Goal: Contribute content: Add original content to the website for others to see

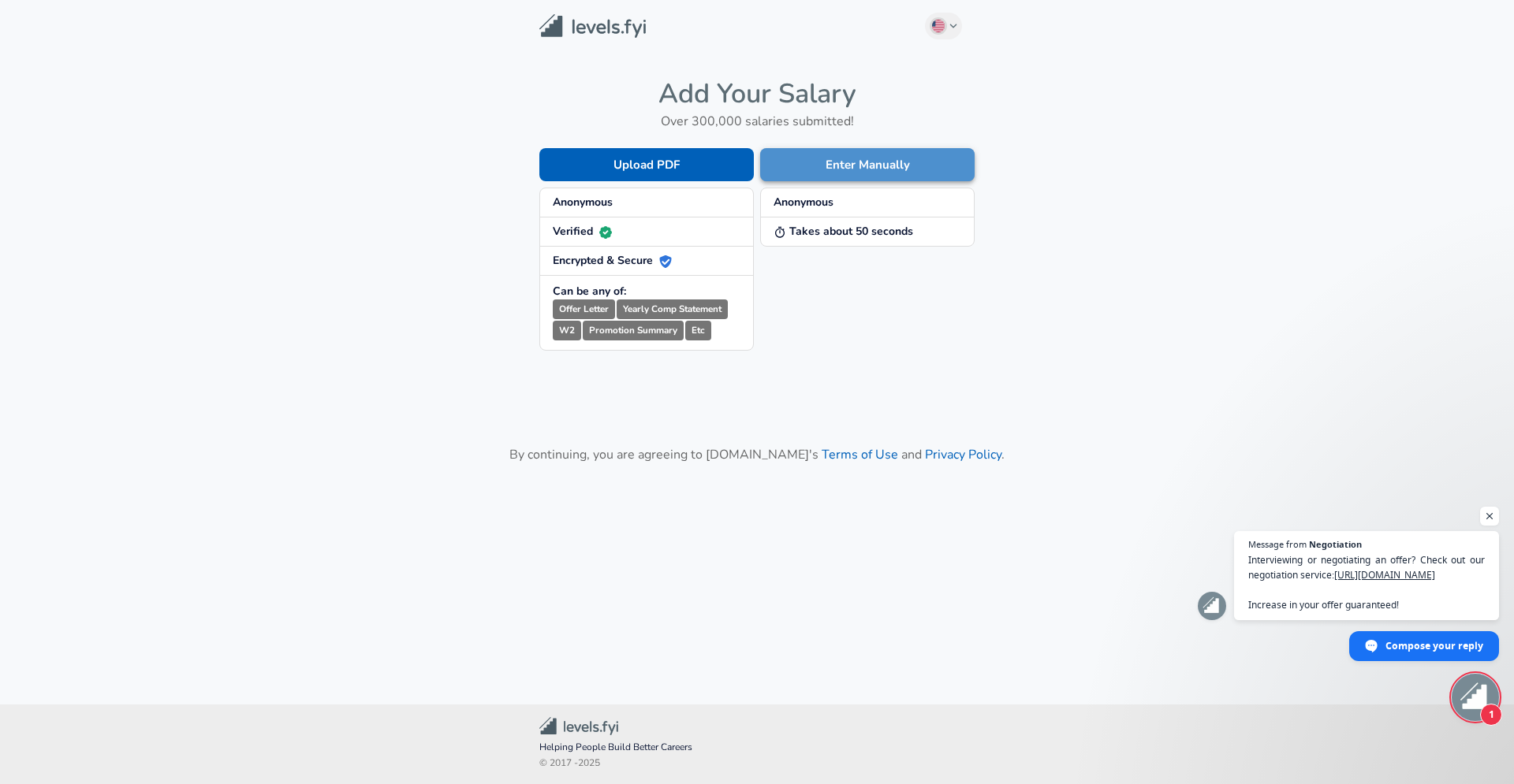
click at [869, 163] on button "Enter Manually" at bounding box center [867, 165] width 215 height 33
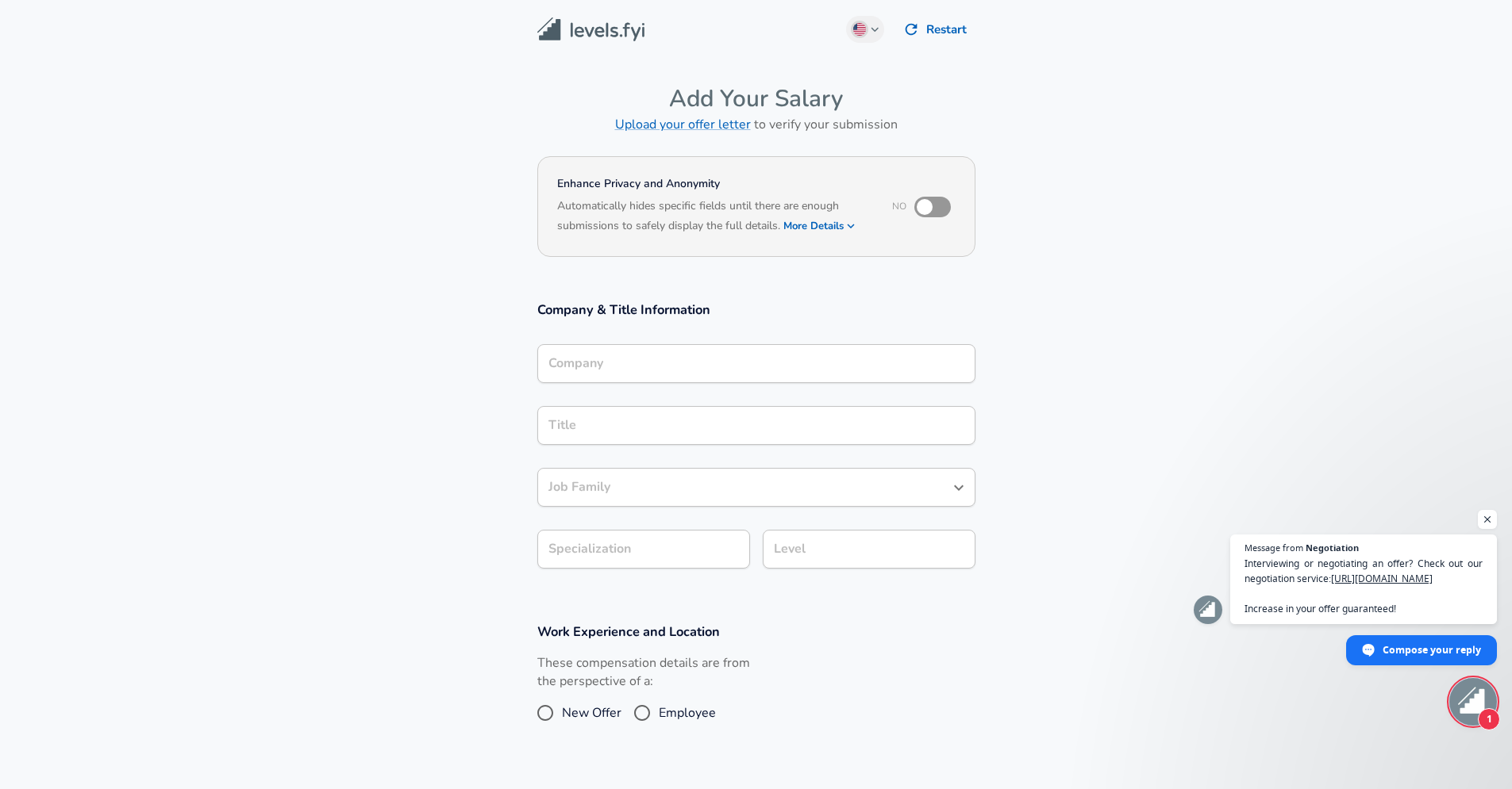
click at [635, 369] on div "Company" at bounding box center [756, 364] width 438 height 39
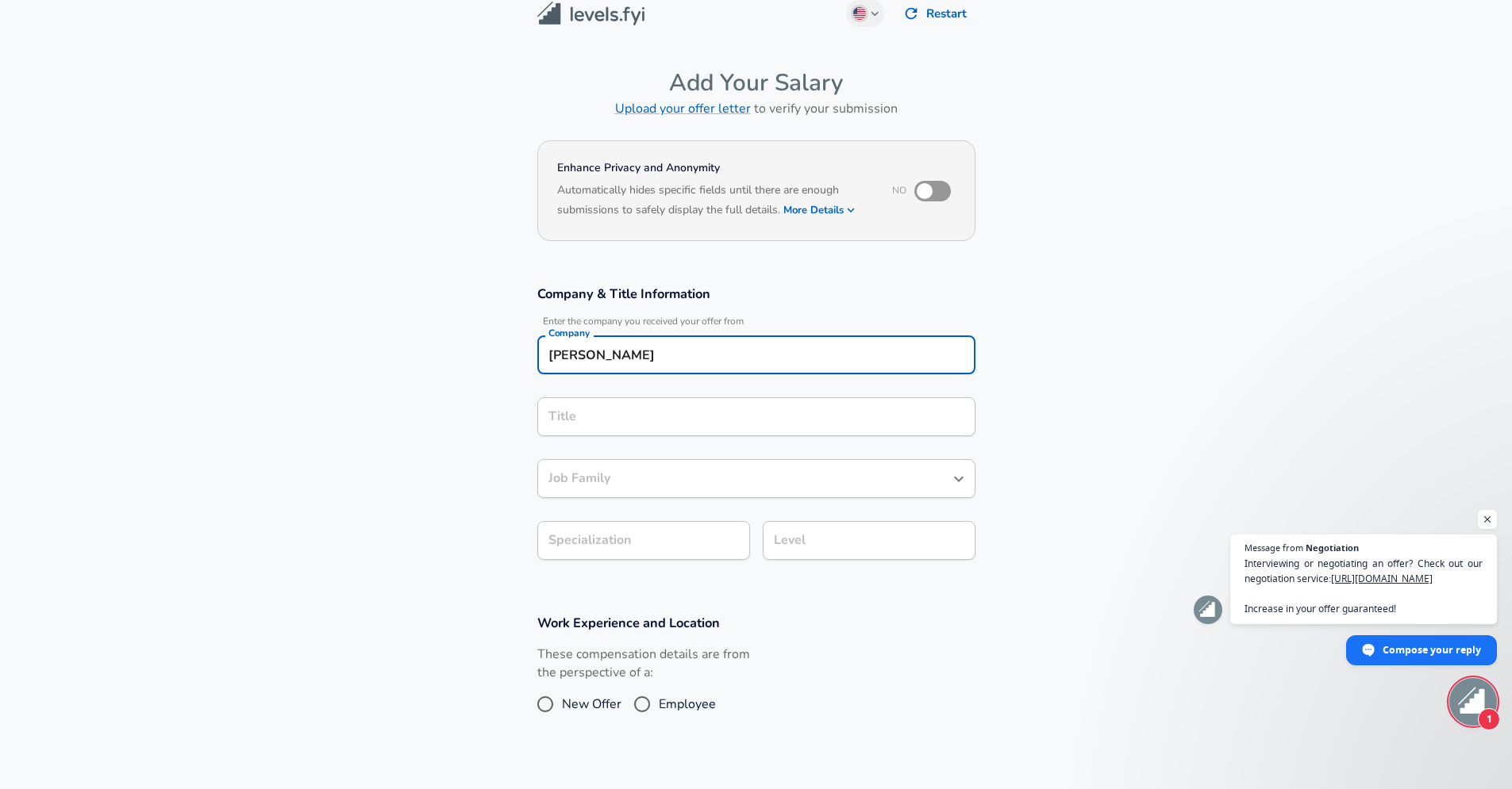
type input "[PERSON_NAME]"
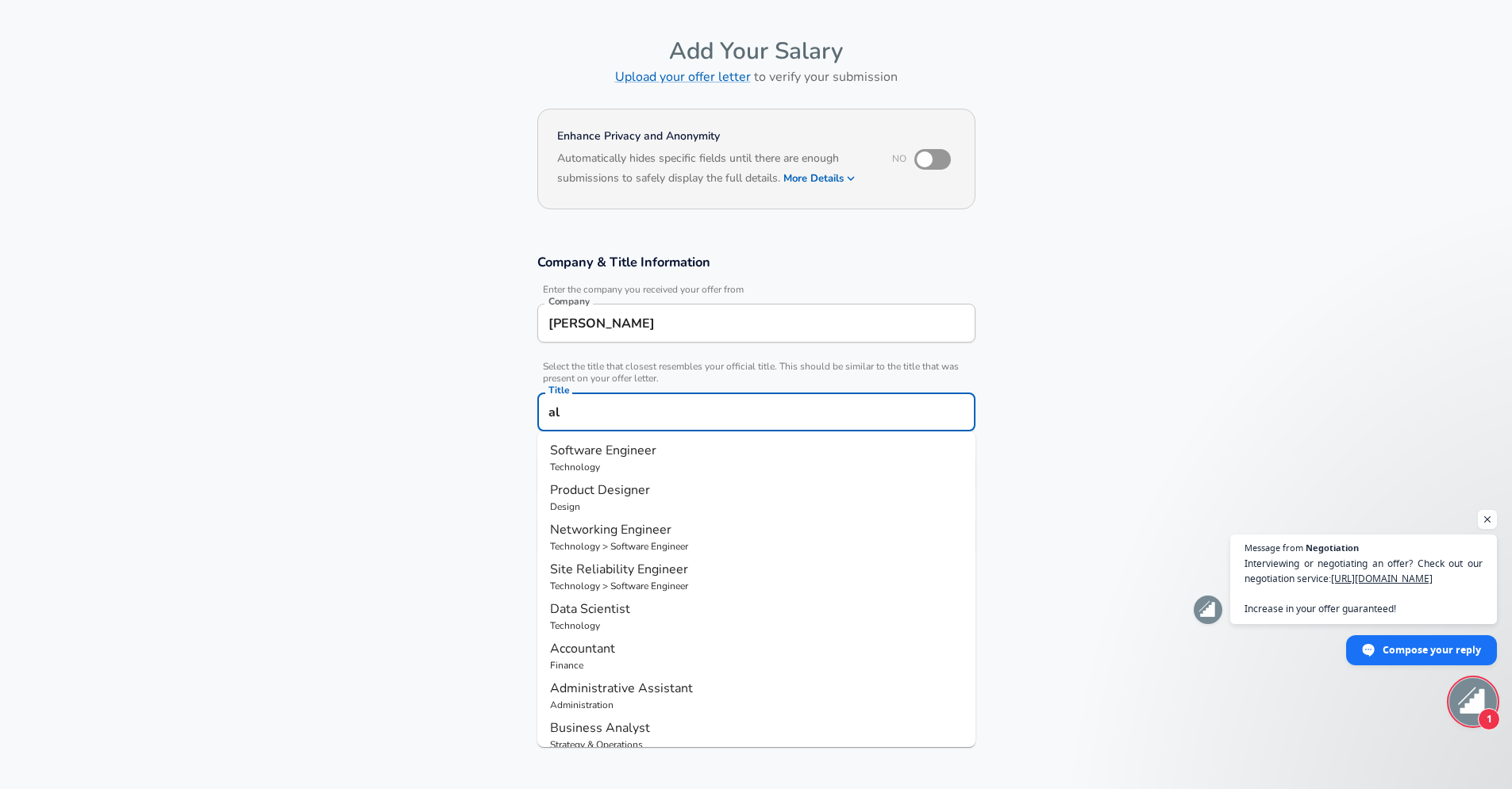
type input "a"
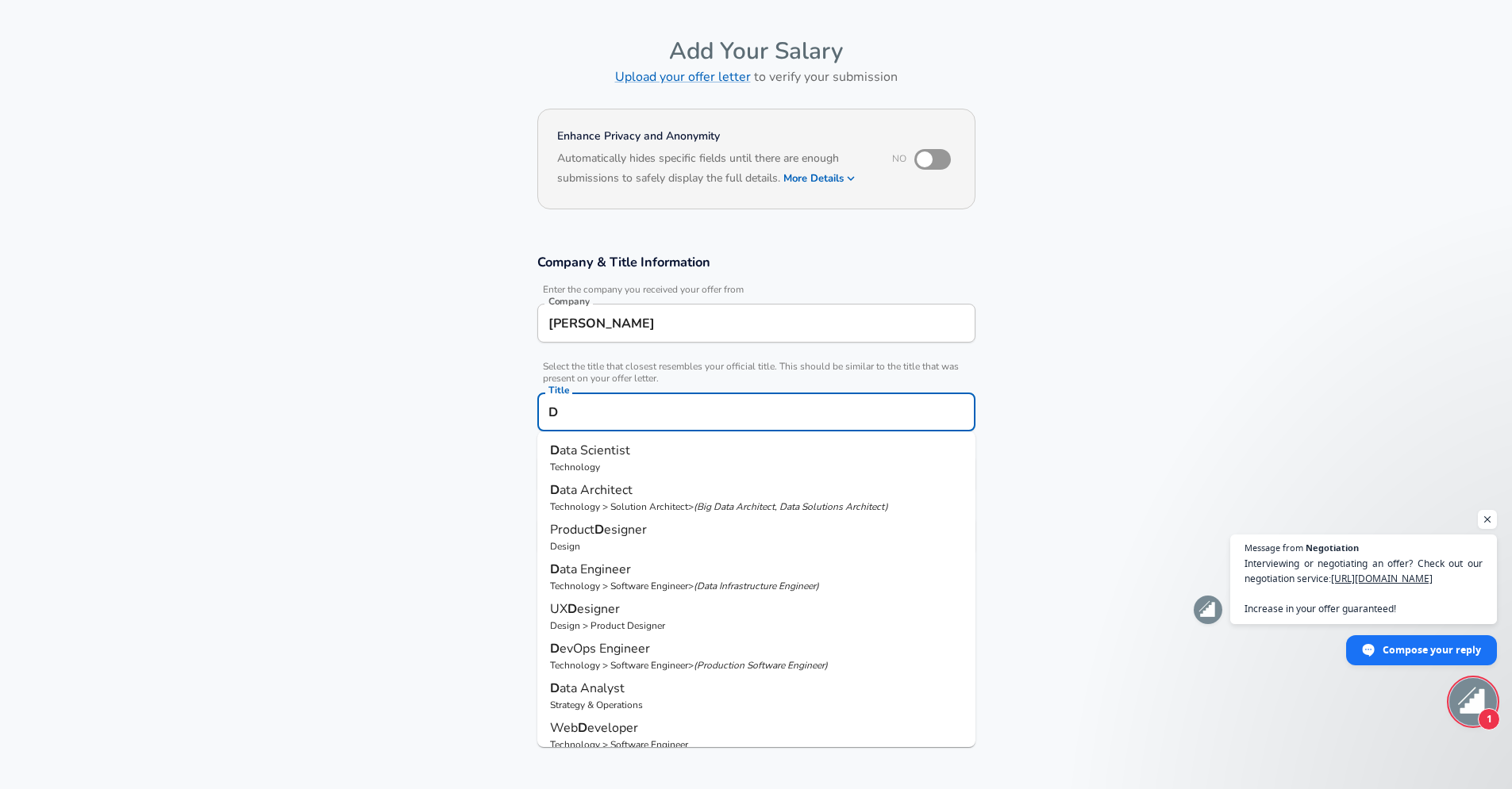
type input "D"
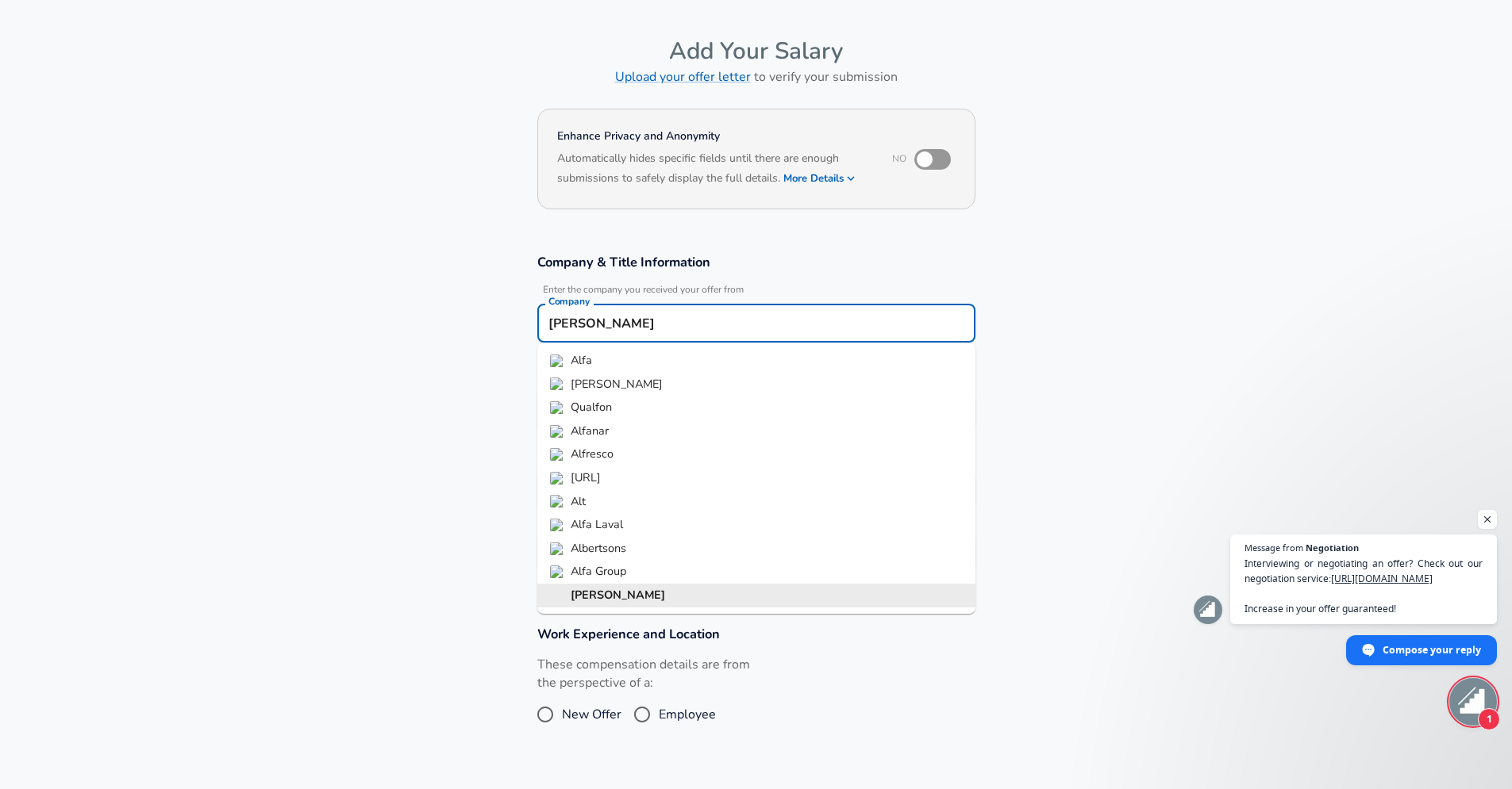
drag, startPoint x: 616, startPoint y: 326, endPoint x: 440, endPoint y: 326, distance: 176.0
click at [545, 326] on input "[PERSON_NAME]" at bounding box center [756, 323] width 423 height 24
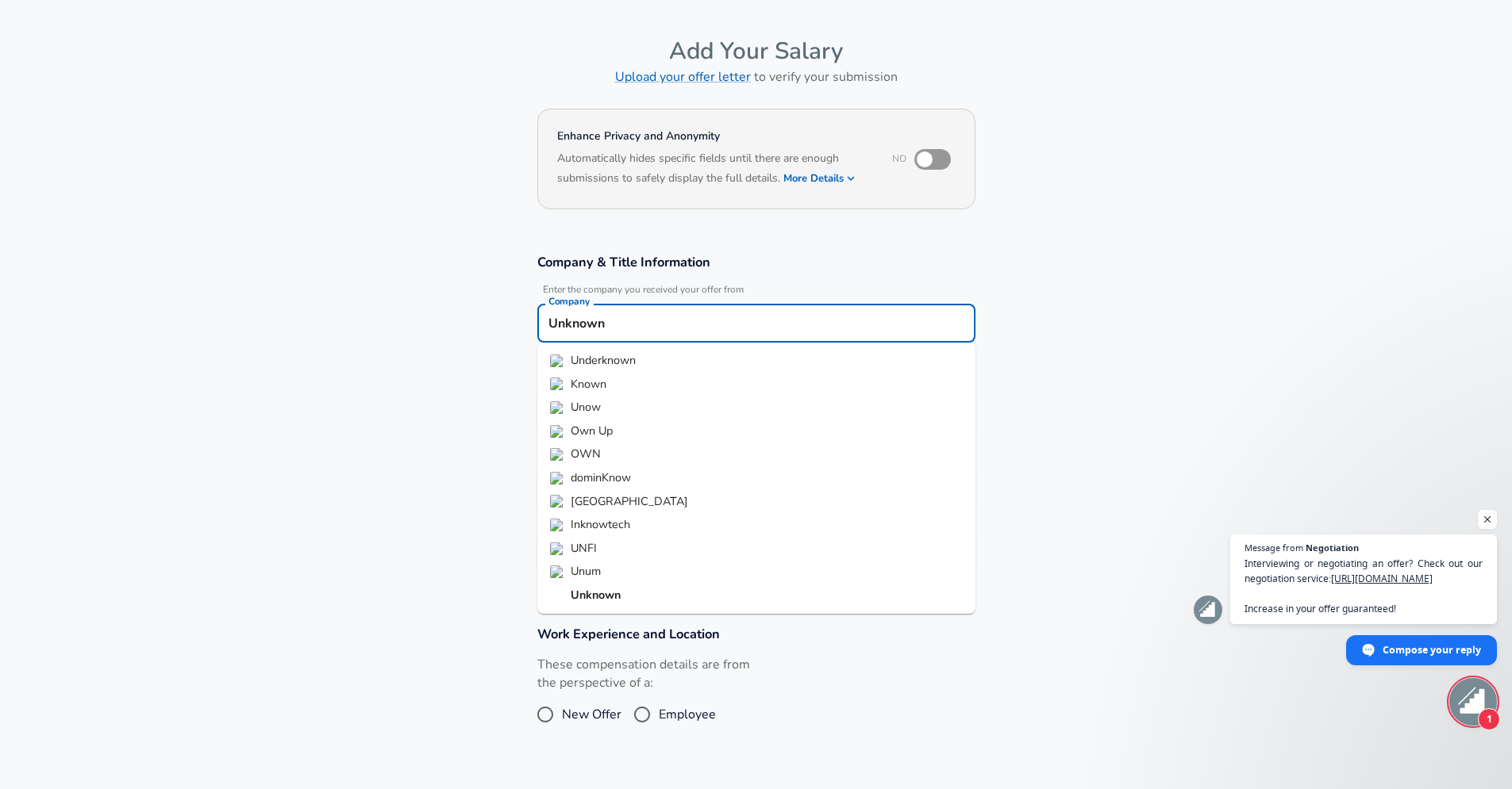
type input "Unknown"
click at [1076, 368] on section "Company & Title Information Enter the company you received your offer from Comp…" at bounding box center [756, 420] width 1512 height 373
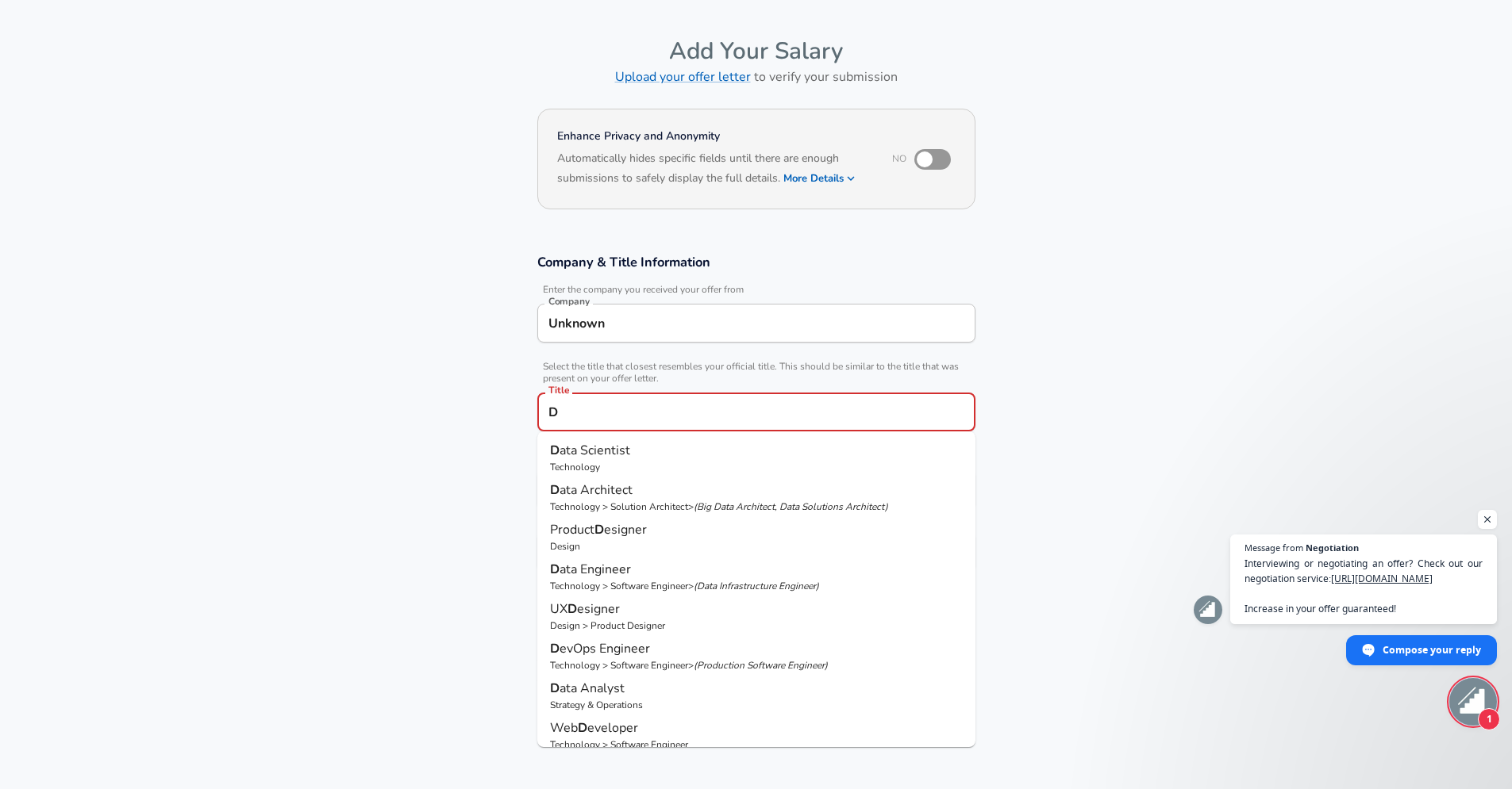
click at [631, 418] on input "D" at bounding box center [756, 412] width 423 height 24
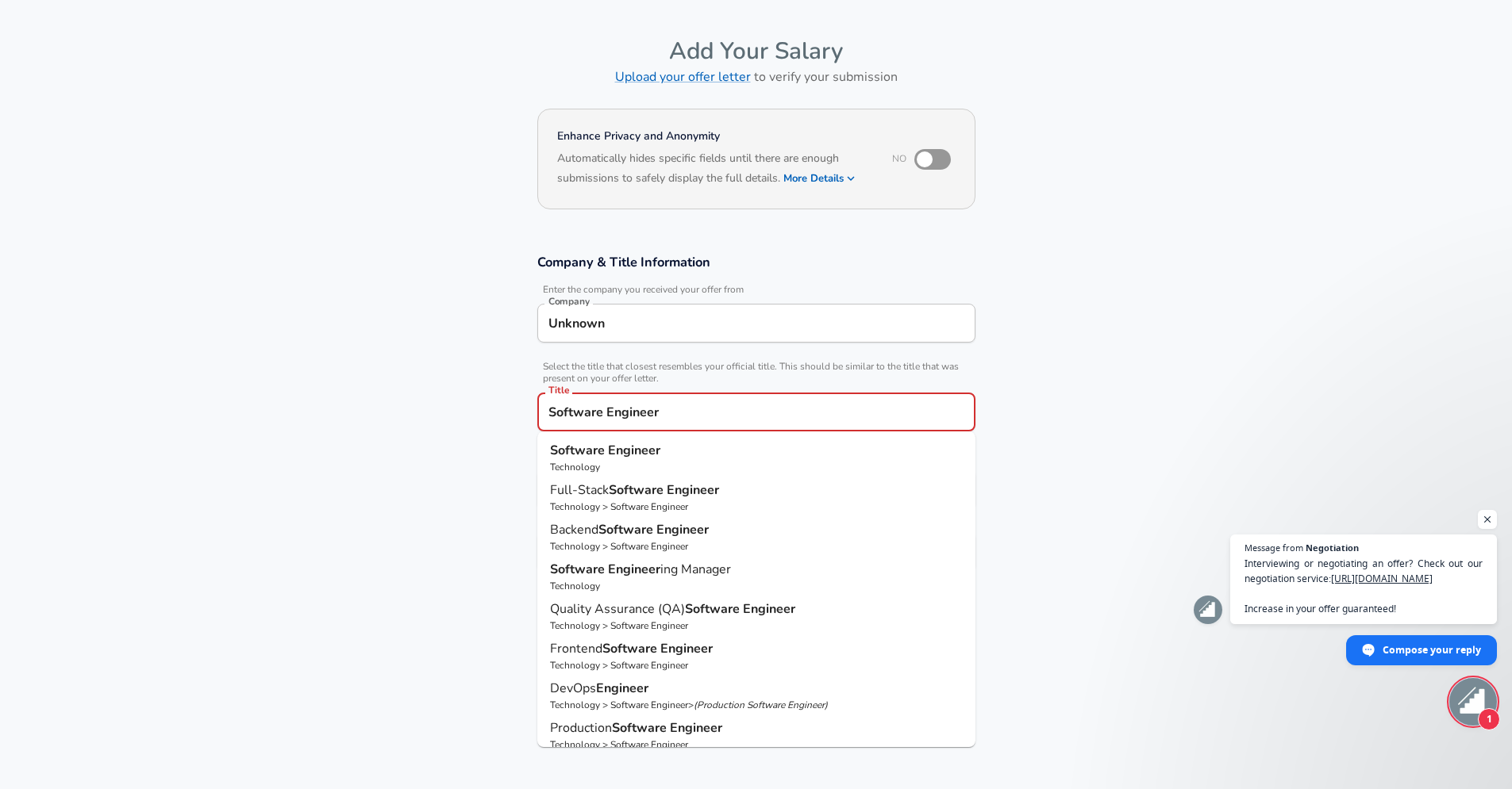
type input "Software Engineer"
click at [1220, 331] on section "Company & Title Information Enter the company you received your offer from Comp…" at bounding box center [756, 420] width 1512 height 373
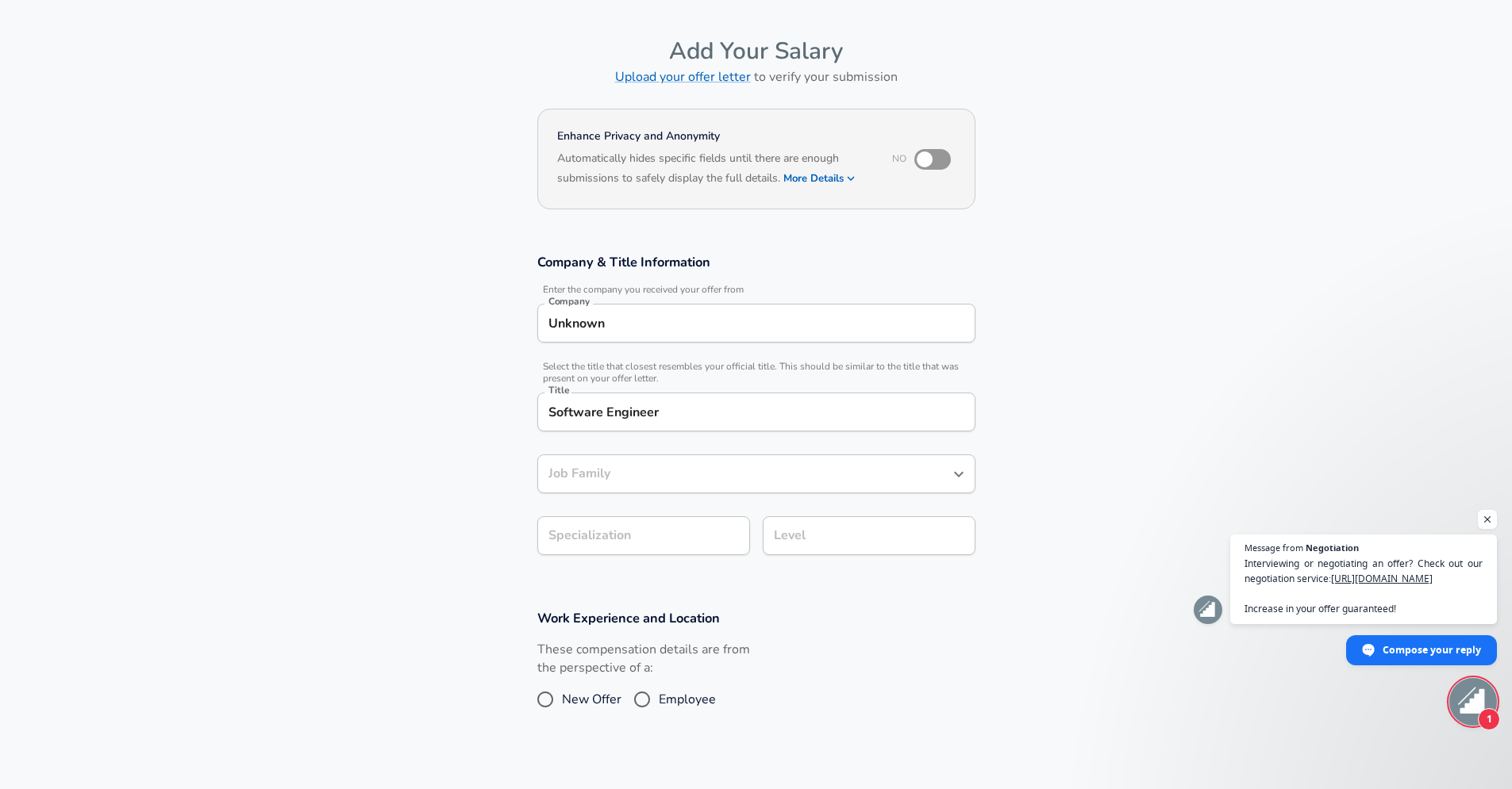
type input "Software Engineer"
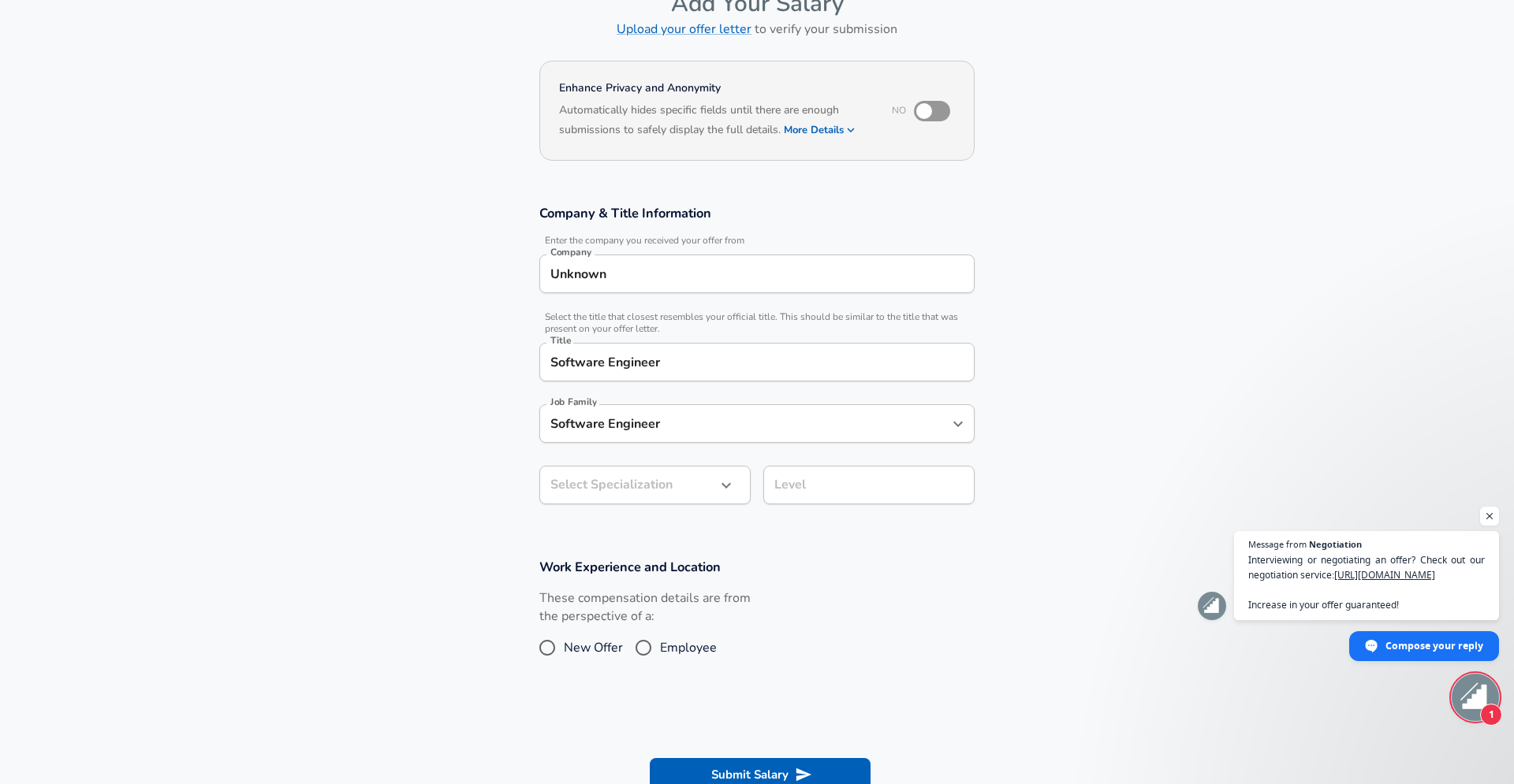
click at [621, 525] on body "English ([GEOGRAPHIC_DATA]) Change Restart Add Your Salary Upload your offer le…" at bounding box center [757, 297] width 1514 height 784
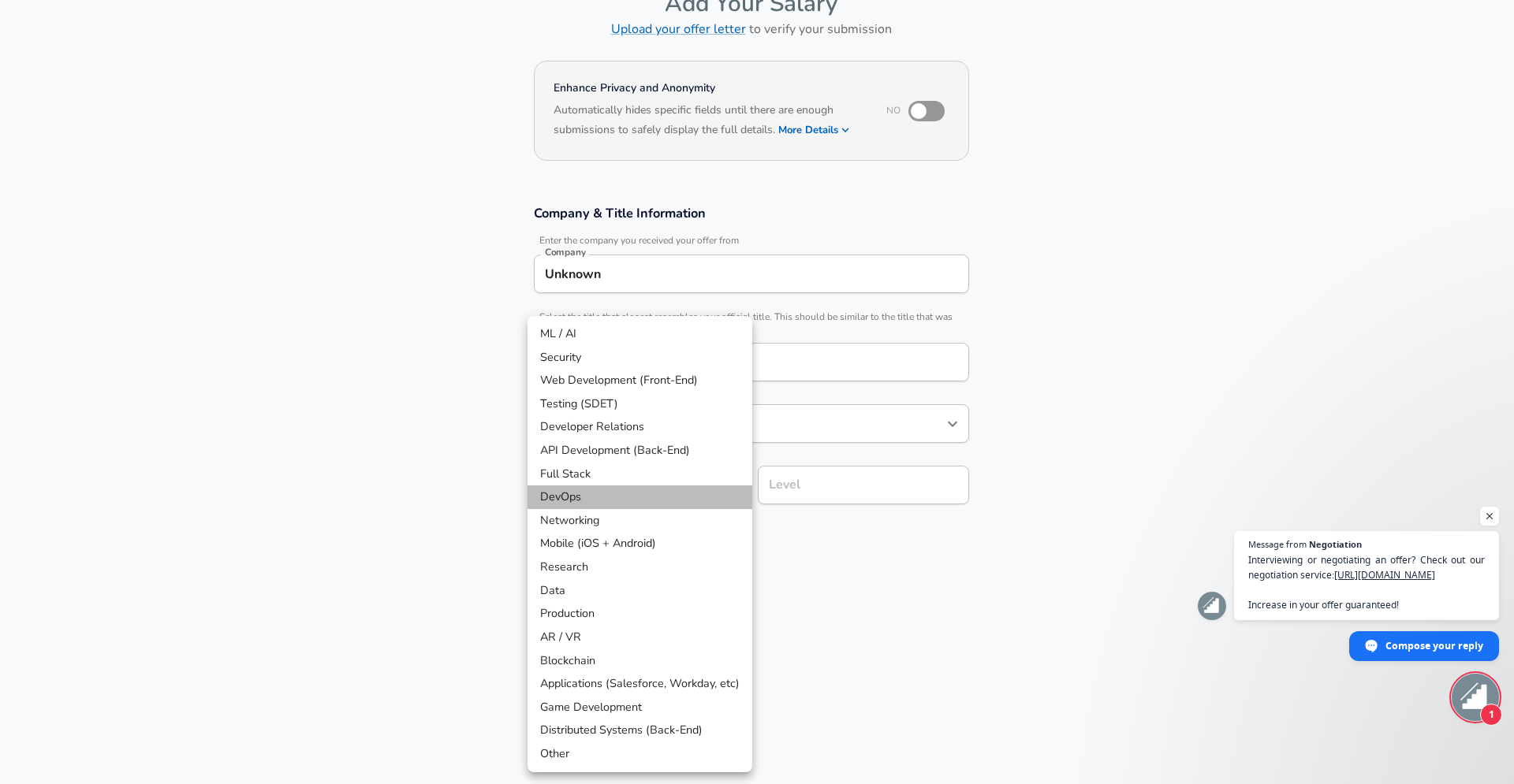
click at [600, 491] on li "DevOps" at bounding box center [639, 497] width 224 height 23
type input "DevOps"
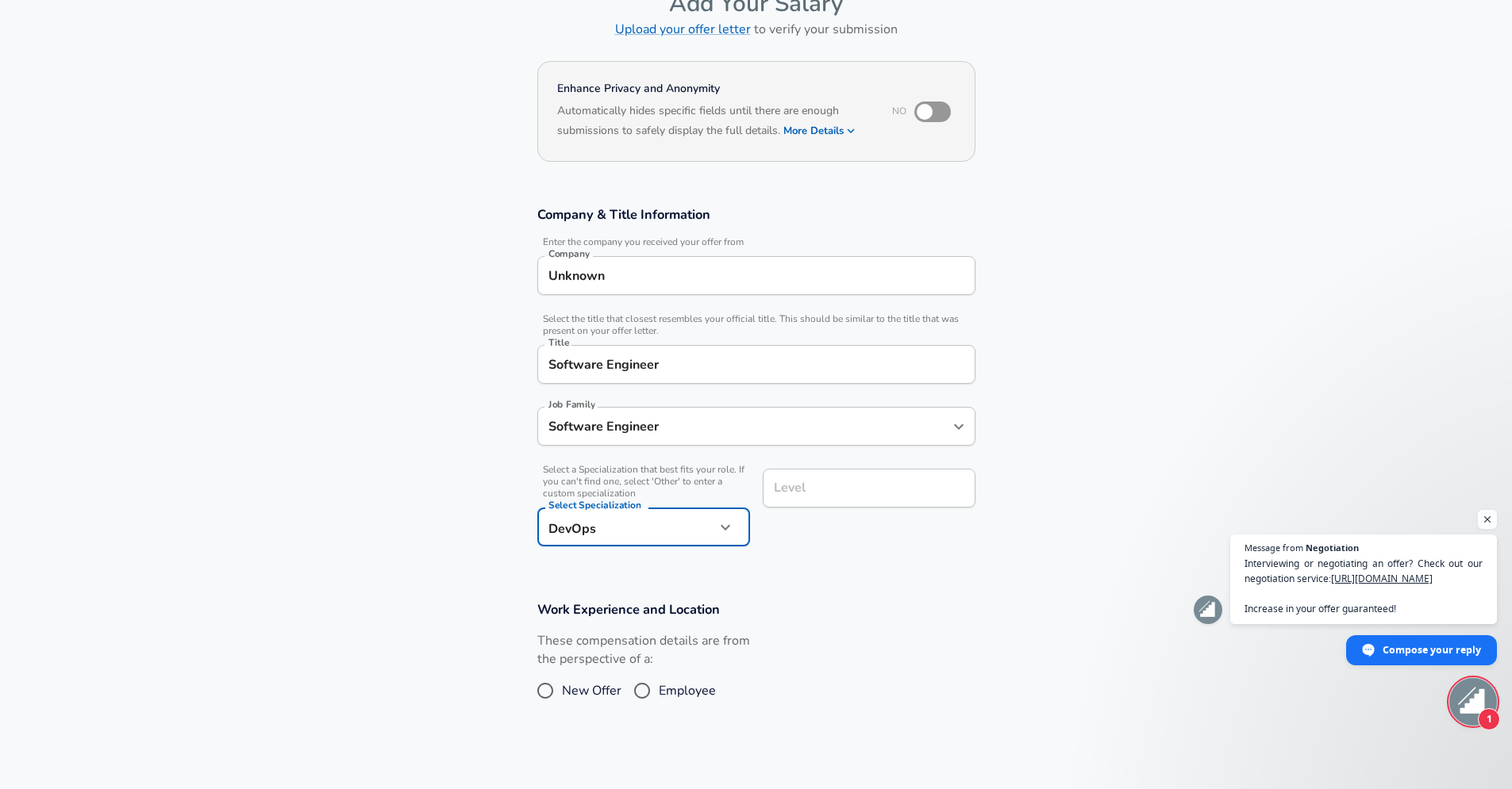
click at [841, 477] on div "Level" at bounding box center [868, 489] width 212 height 39
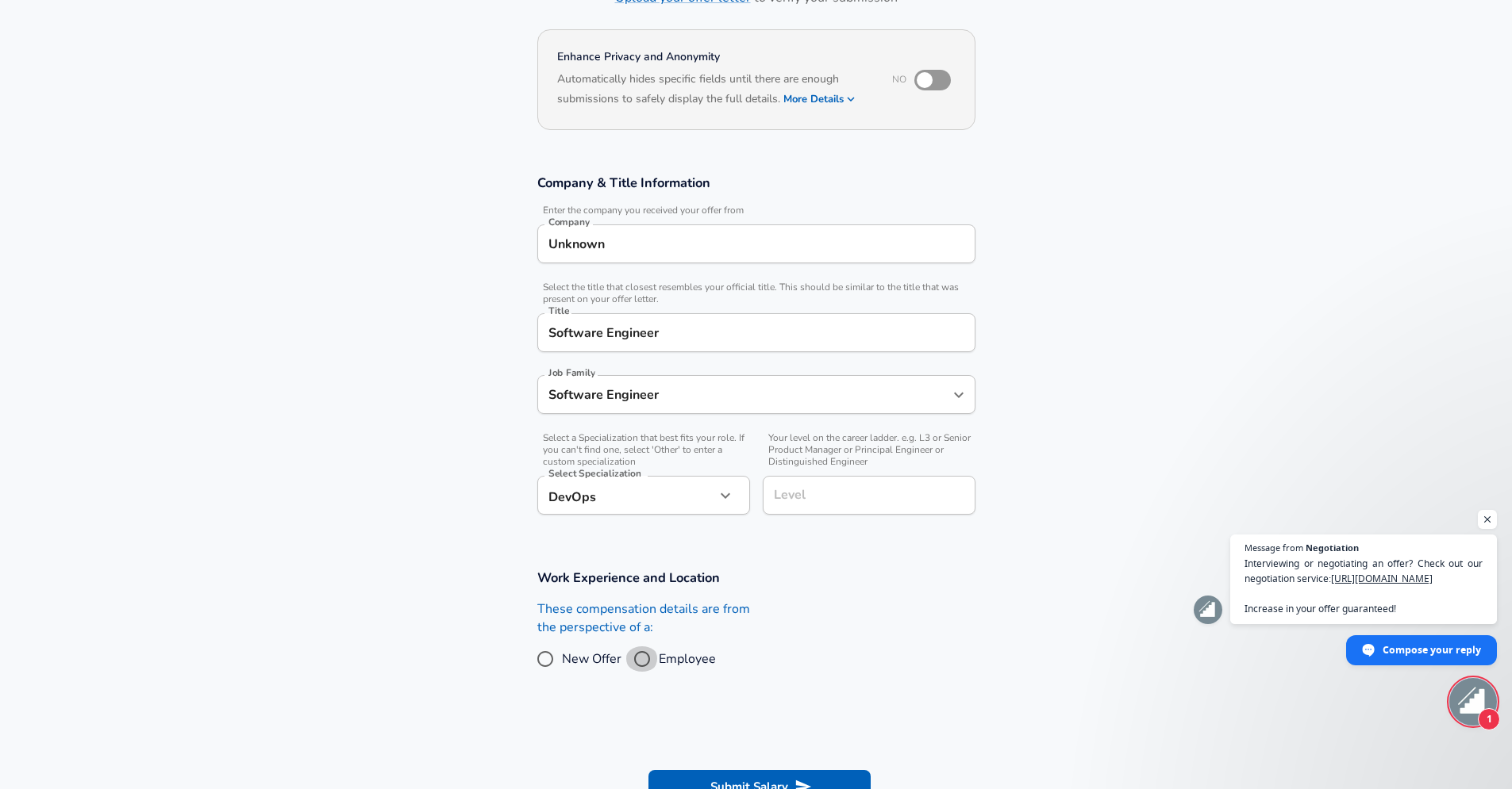
click at [638, 662] on input "Employee" at bounding box center [642, 659] width 33 height 25
radio input "true"
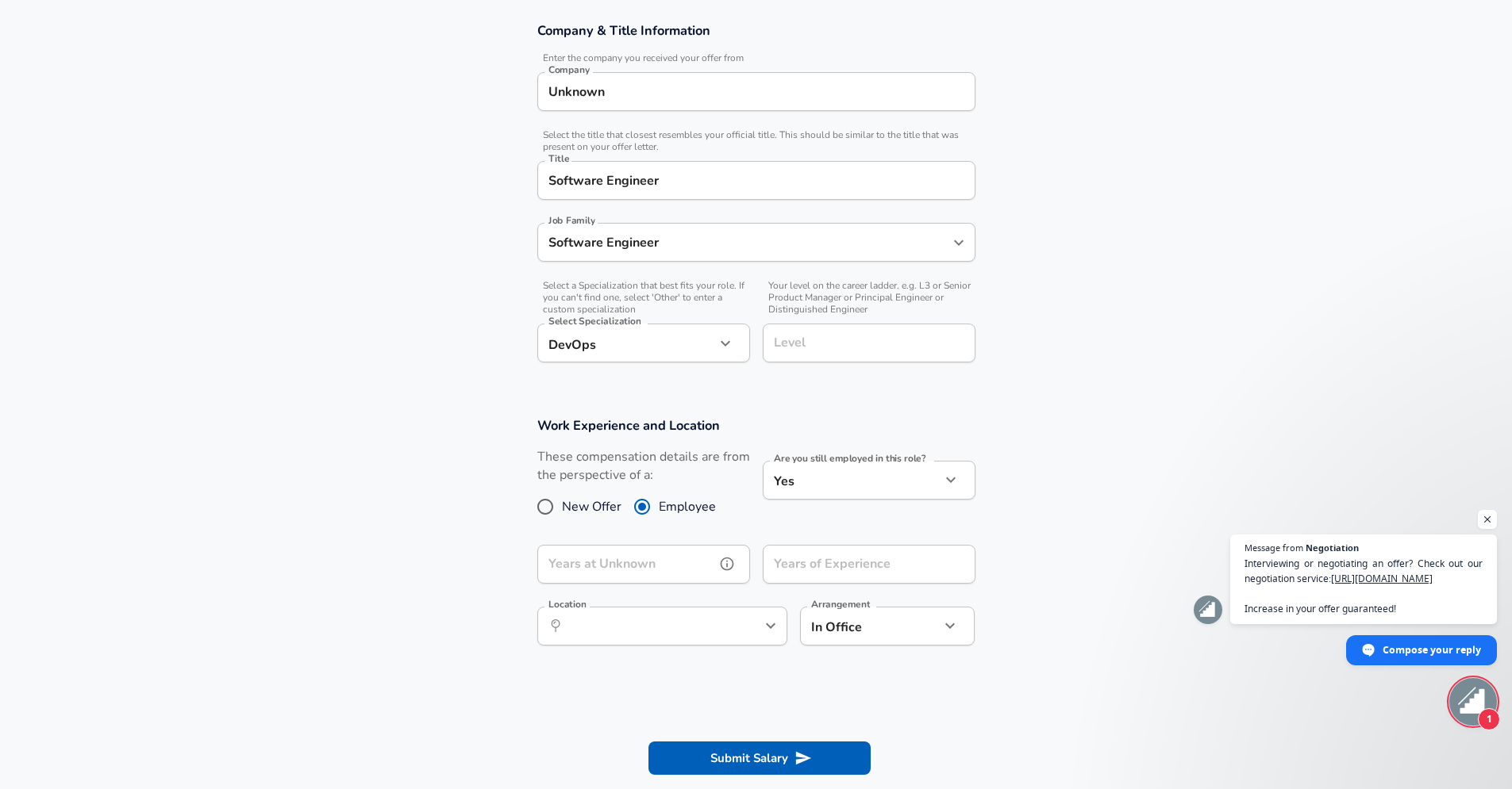
click at [678, 559] on input "Years at Unknown" at bounding box center [626, 564] width 178 height 39
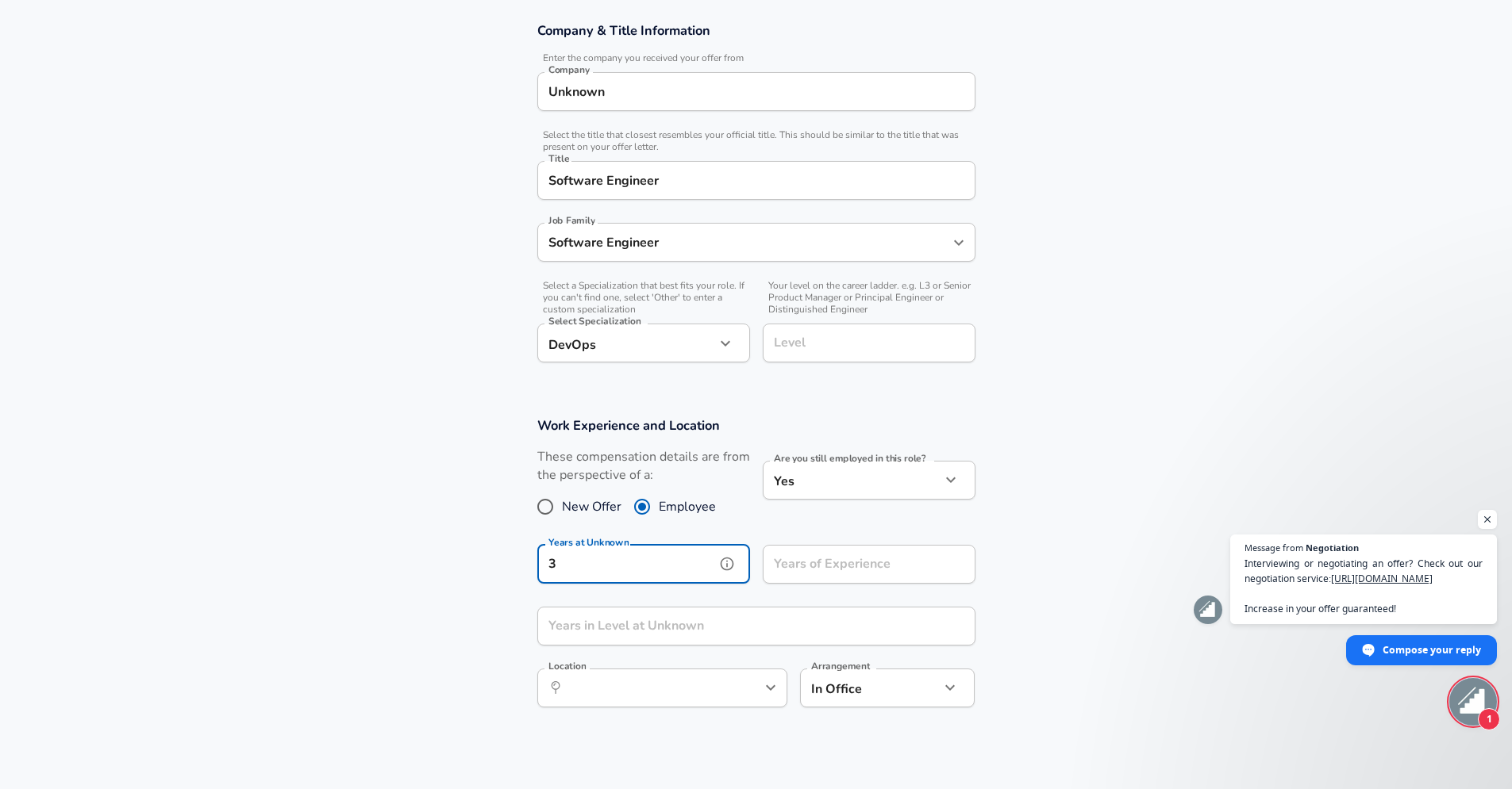
type input "3"
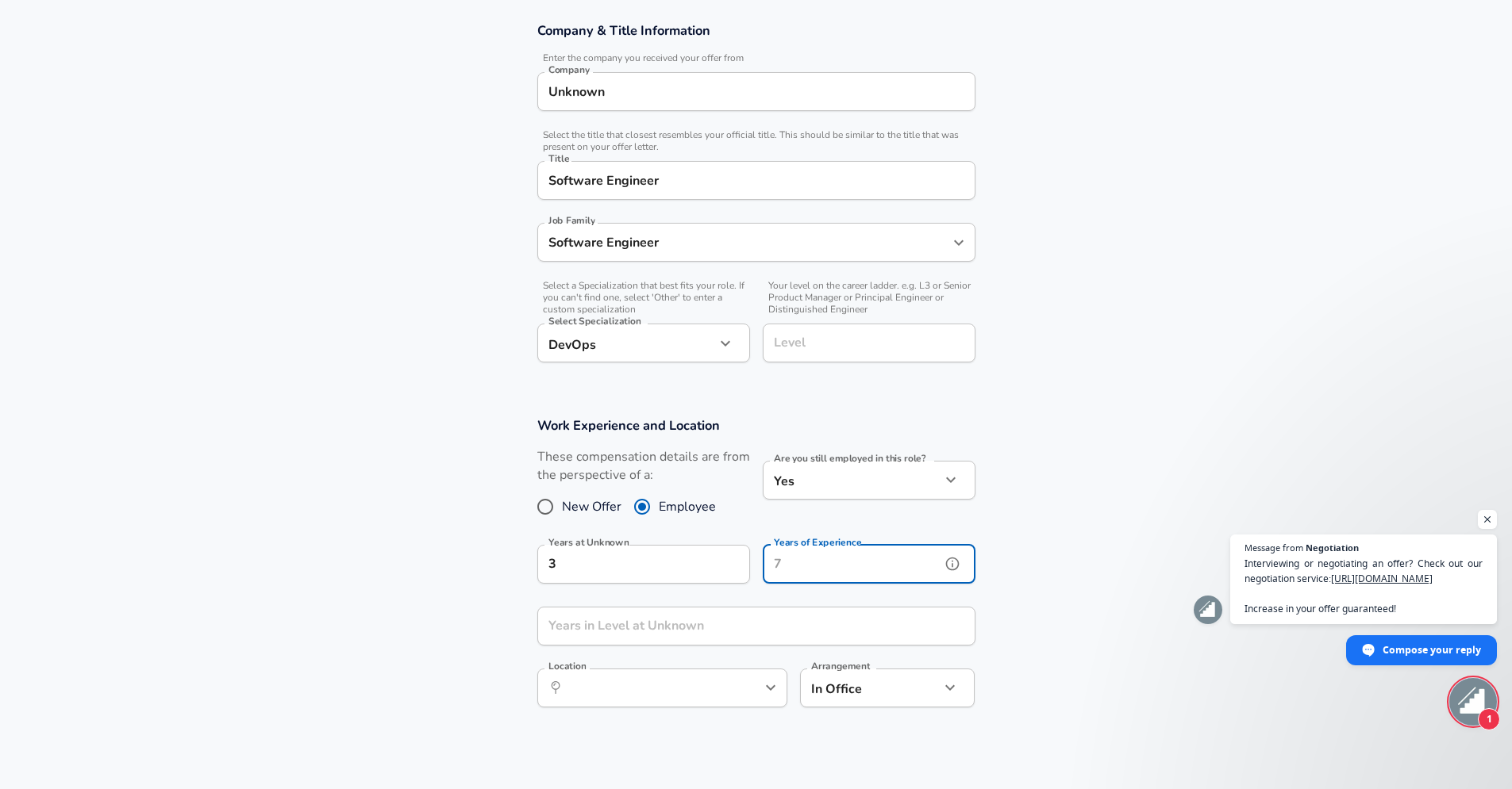
click at [800, 561] on input "Years of Experience" at bounding box center [852, 564] width 178 height 39
type input "3"
drag, startPoint x: 724, startPoint y: 615, endPoint x: 720, endPoint y: 625, distance: 10.8
click at [724, 616] on input "Years in Level at Unknown" at bounding box center [738, 627] width 403 height 39
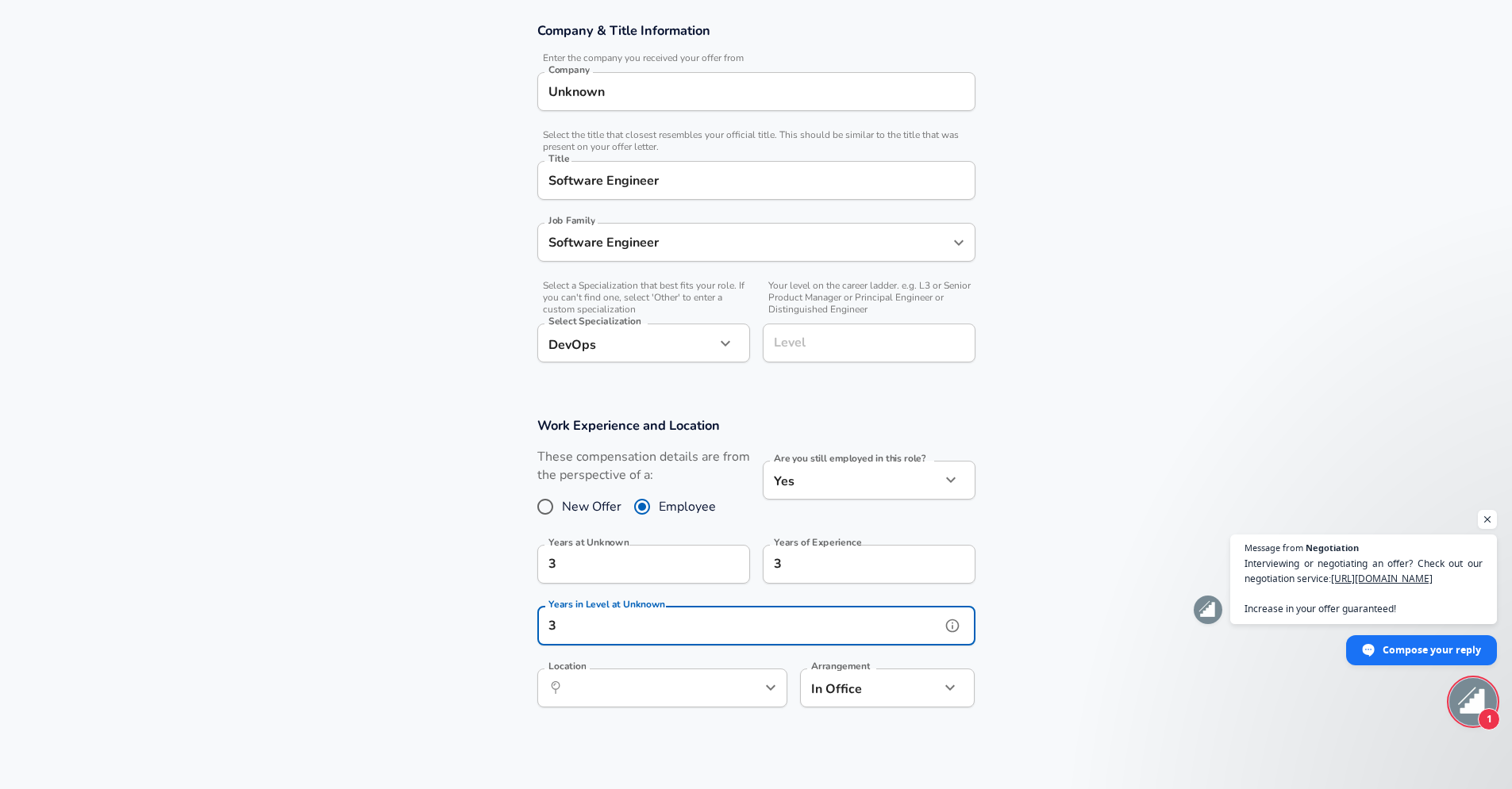
type input "3"
click at [622, 683] on input "Location" at bounding box center [645, 687] width 162 height 24
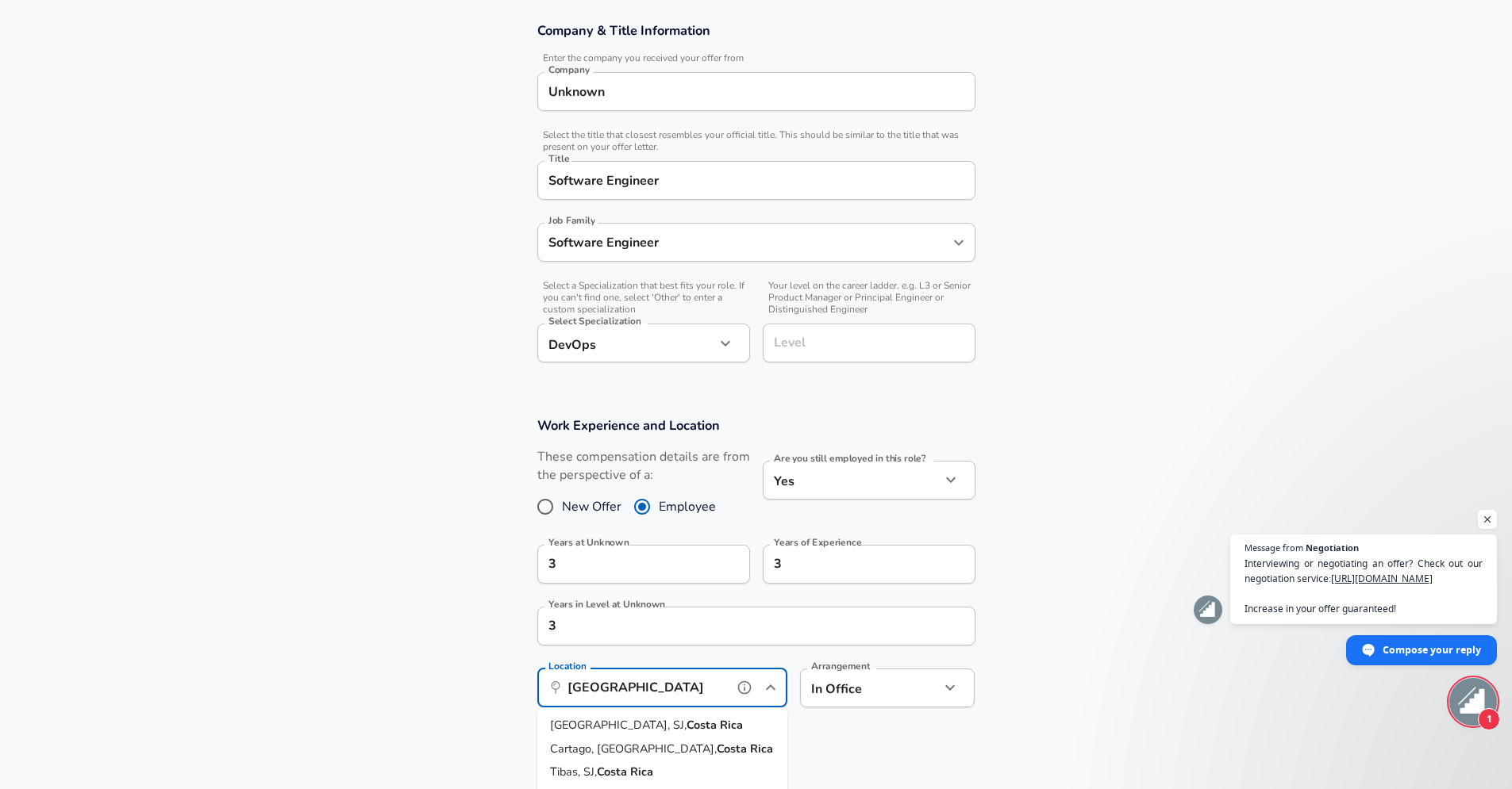
click at [687, 729] on strong "Costa" at bounding box center [703, 725] width 33 height 16
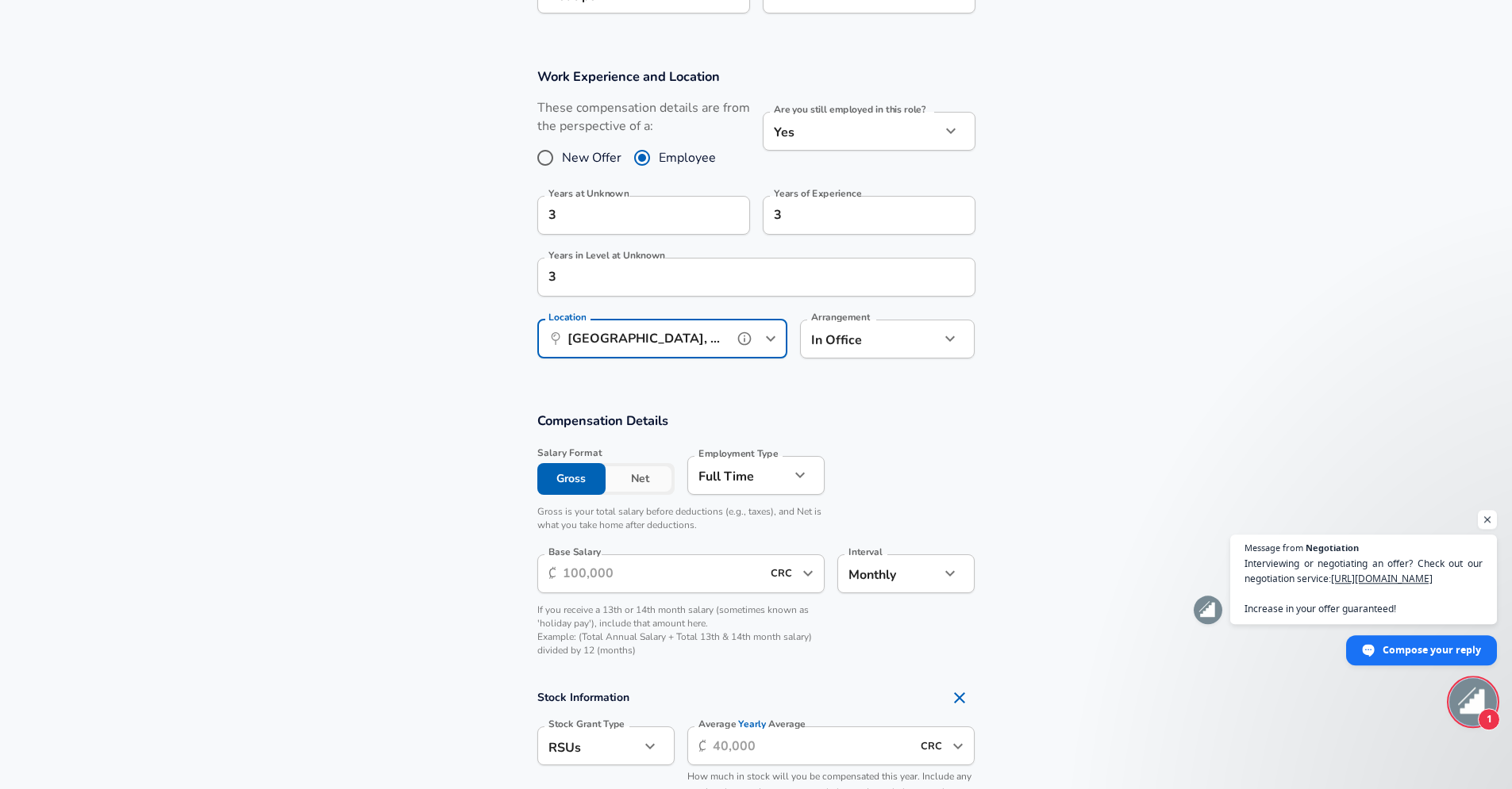
scroll to position [673, 0]
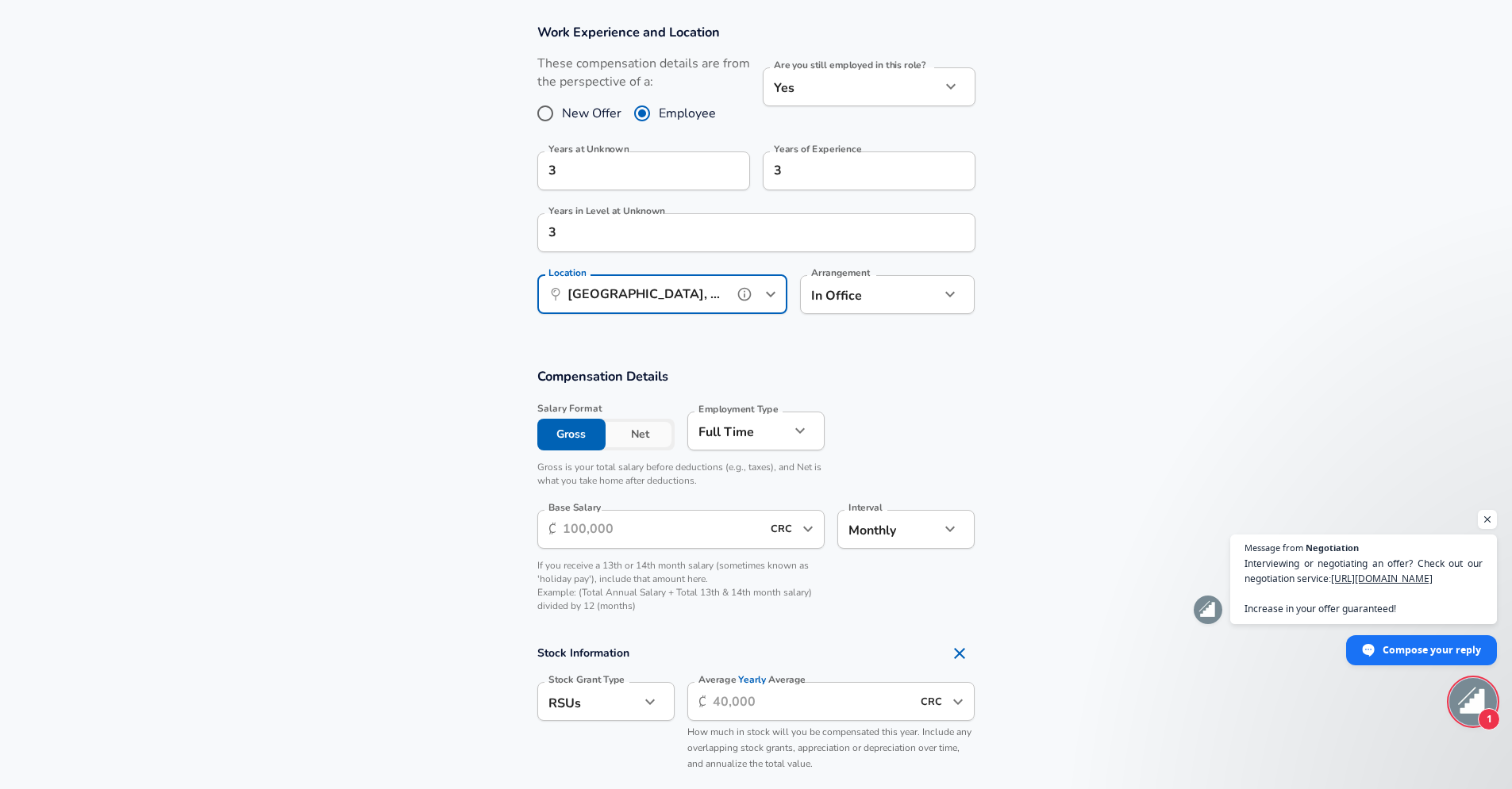
type input "[GEOGRAPHIC_DATA], SJ, [GEOGRAPHIC_DATA]"
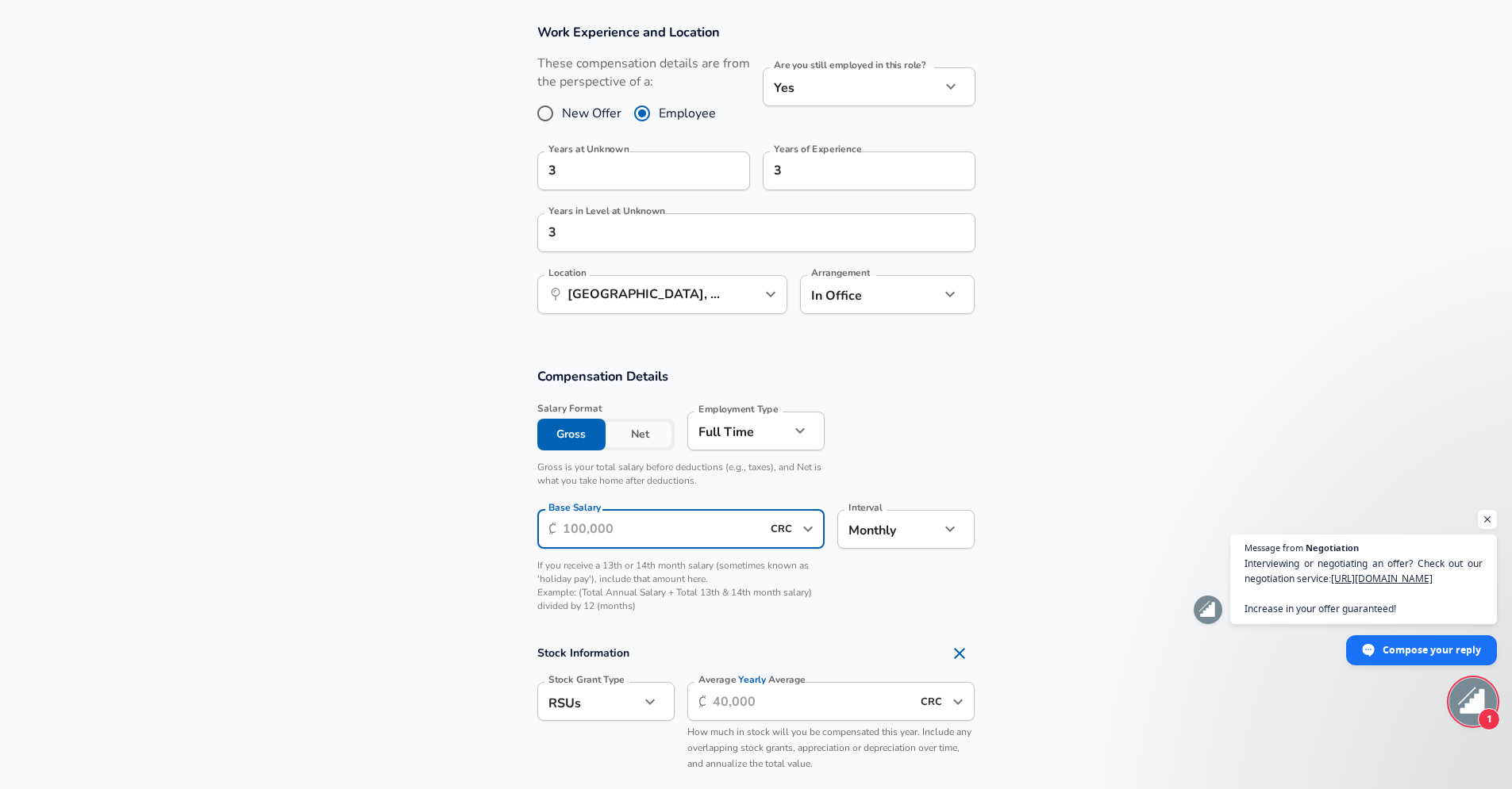
click at [618, 530] on input "Base Salary" at bounding box center [662, 530] width 200 height 39
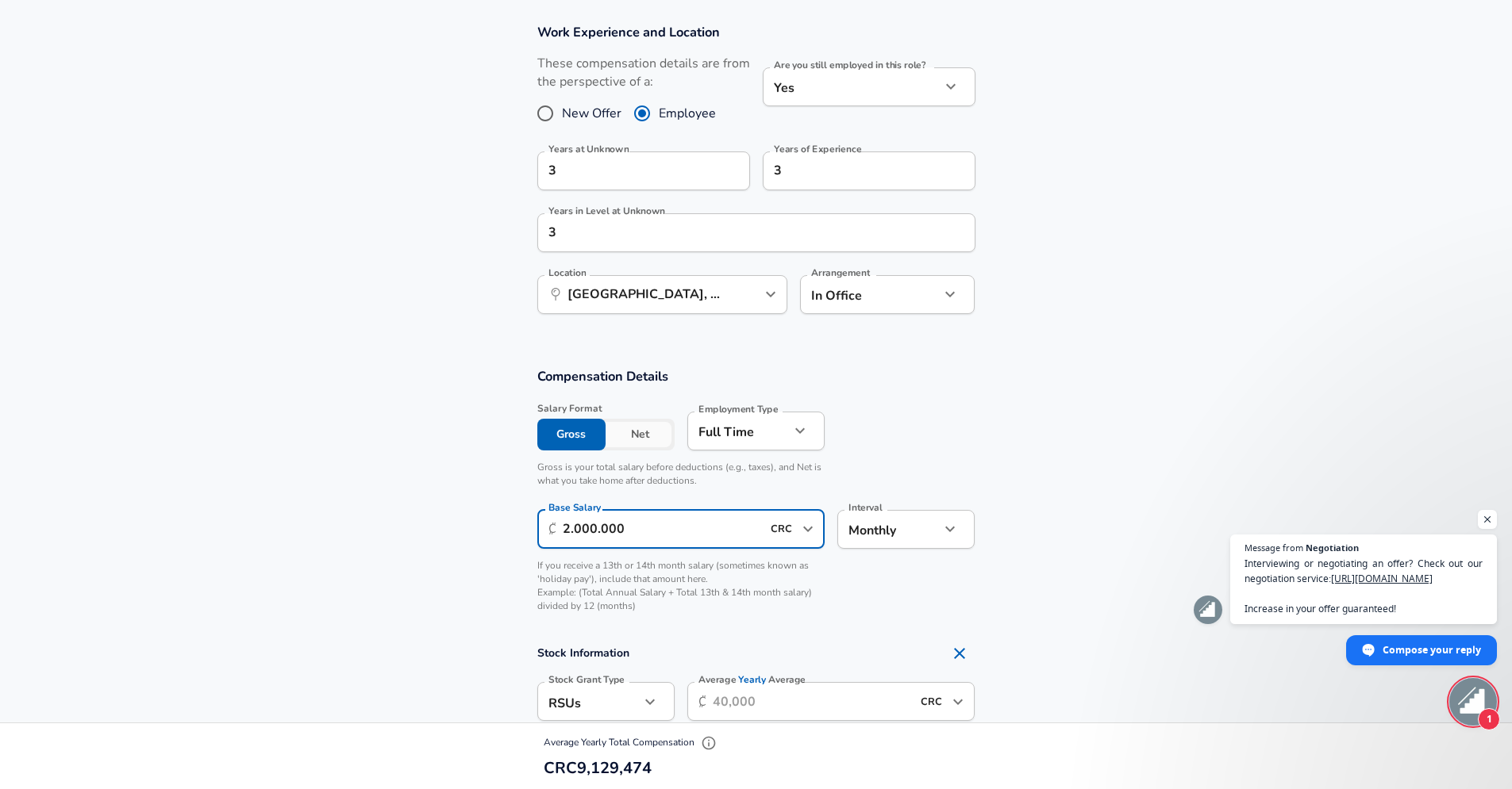
type input "2.000.000"
click at [1057, 424] on section "Compensation Details Salary Format Gross Net Employment Type [DEMOGRAPHIC_DATA]…" at bounding box center [756, 496] width 1512 height 256
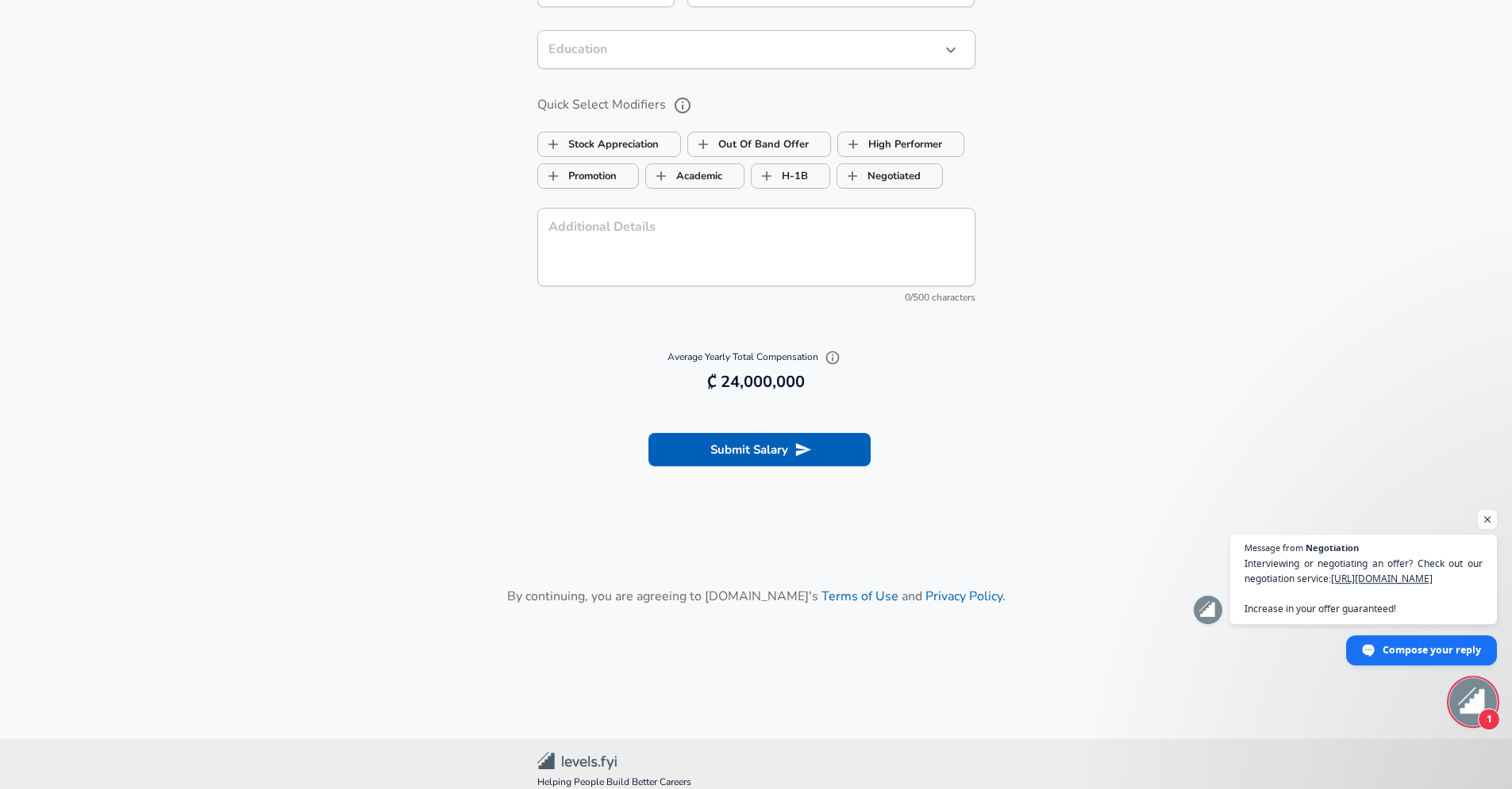
scroll to position [1685, 0]
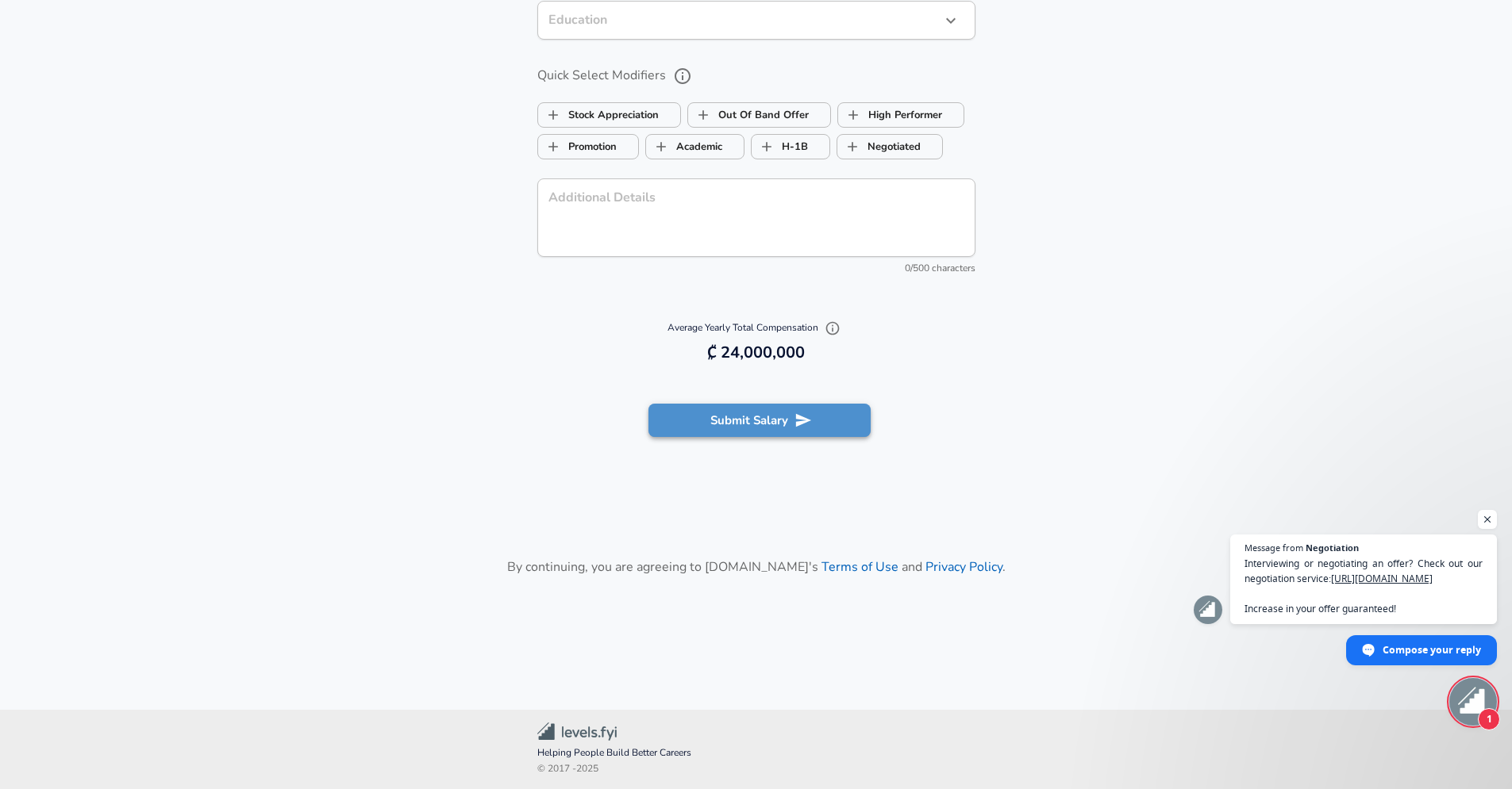
click at [738, 419] on button "Submit Salary" at bounding box center [759, 420] width 222 height 33
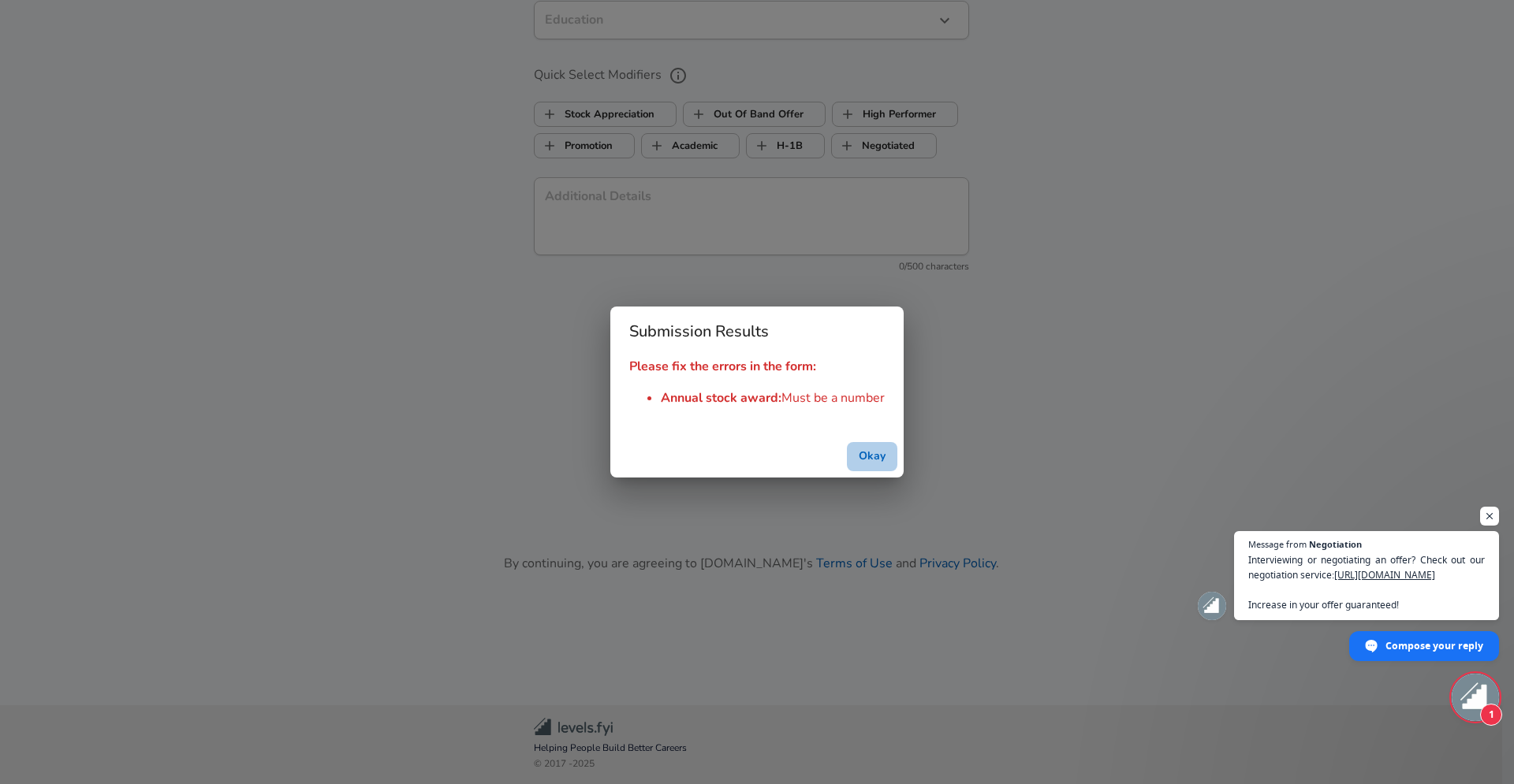
drag, startPoint x: 873, startPoint y: 456, endPoint x: 926, endPoint y: 412, distance: 68.9
click at [873, 456] on button "Okay" at bounding box center [872, 457] width 51 height 29
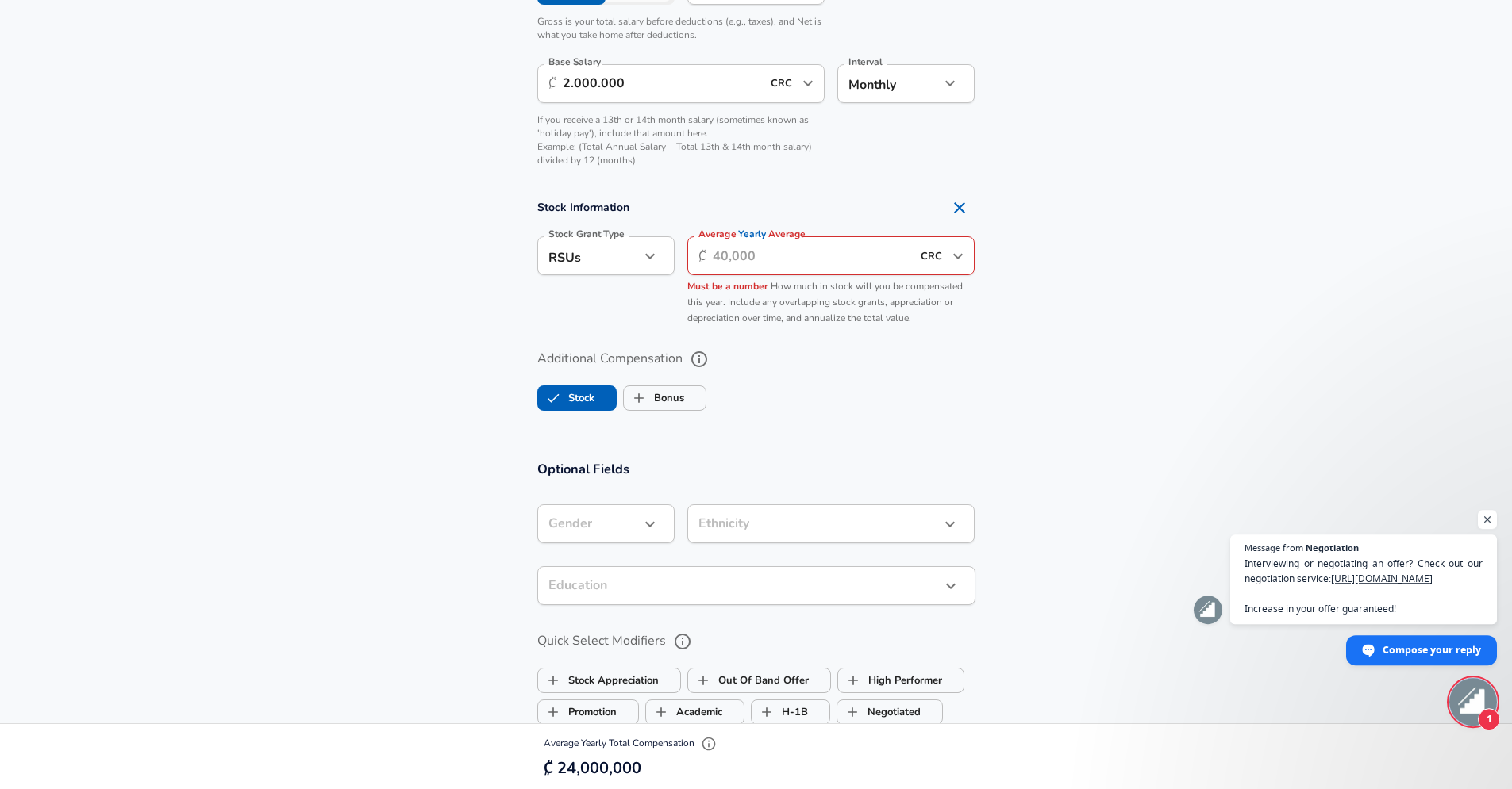
scroll to position [1113, 0]
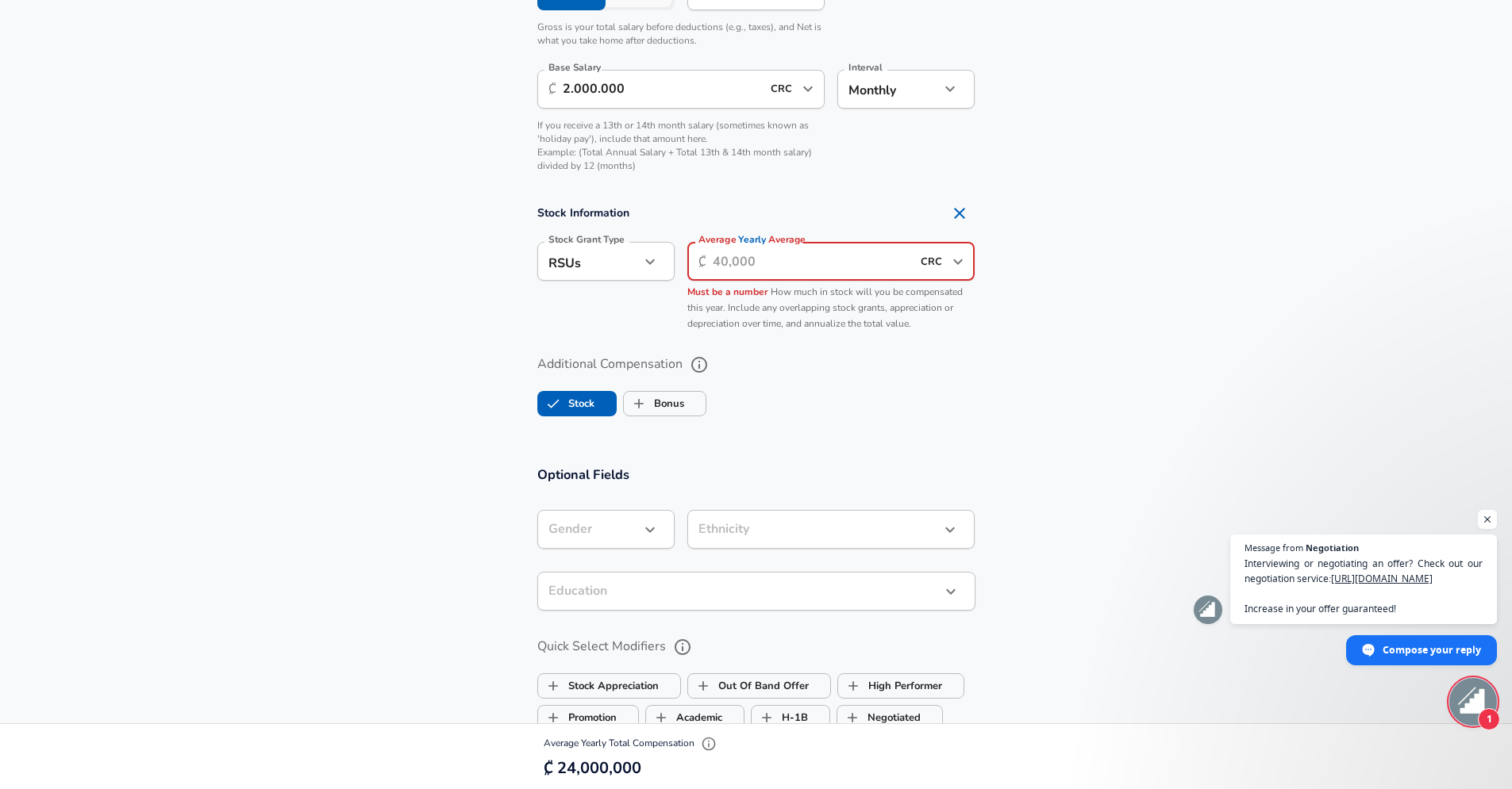
click at [793, 271] on input "Average Yearly Average" at bounding box center [813, 261] width 200 height 39
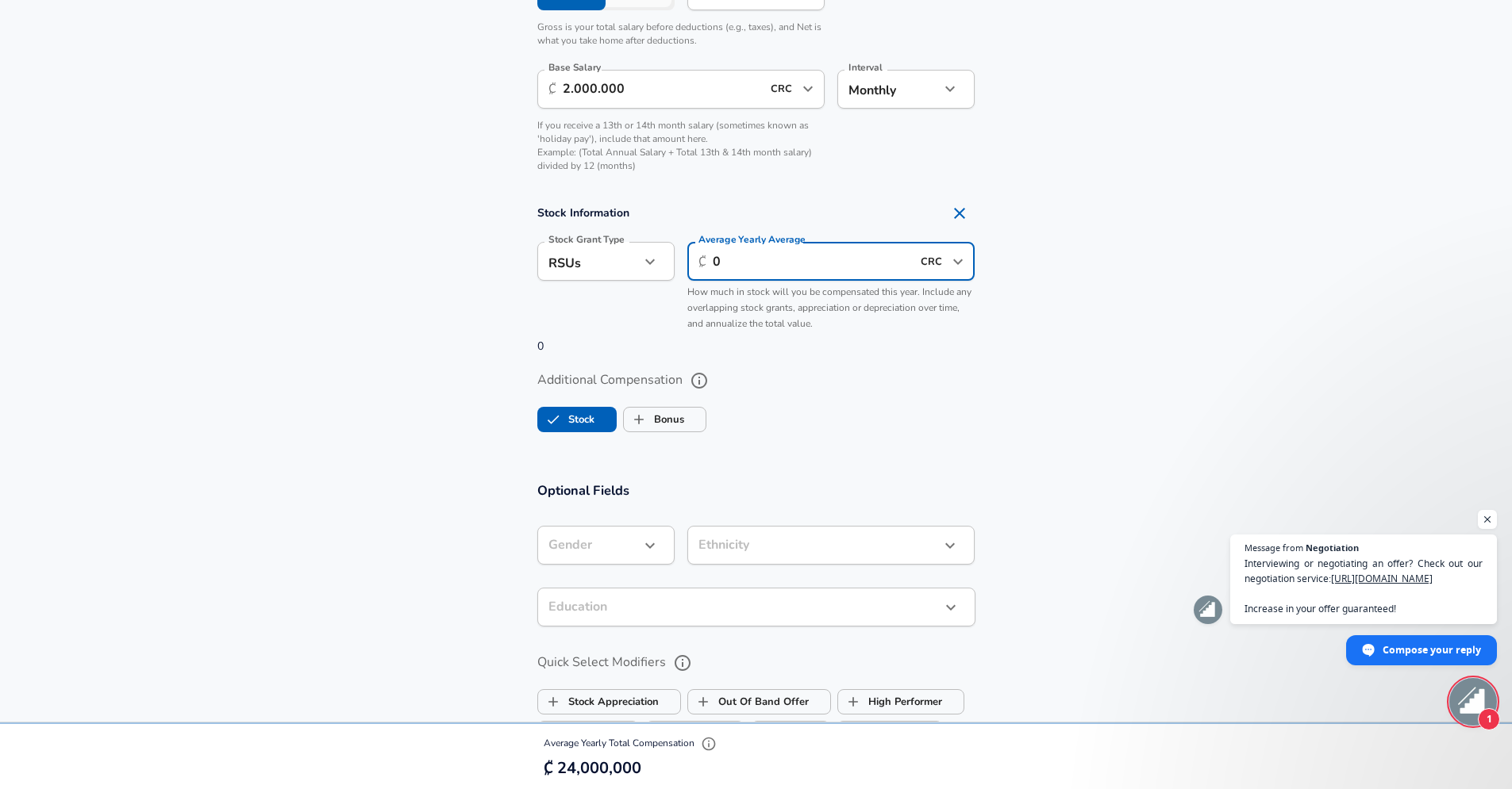
type input "0"
click at [1091, 383] on section "Additional Compensation Stock Bonus" at bounding box center [756, 397] width 1512 height 84
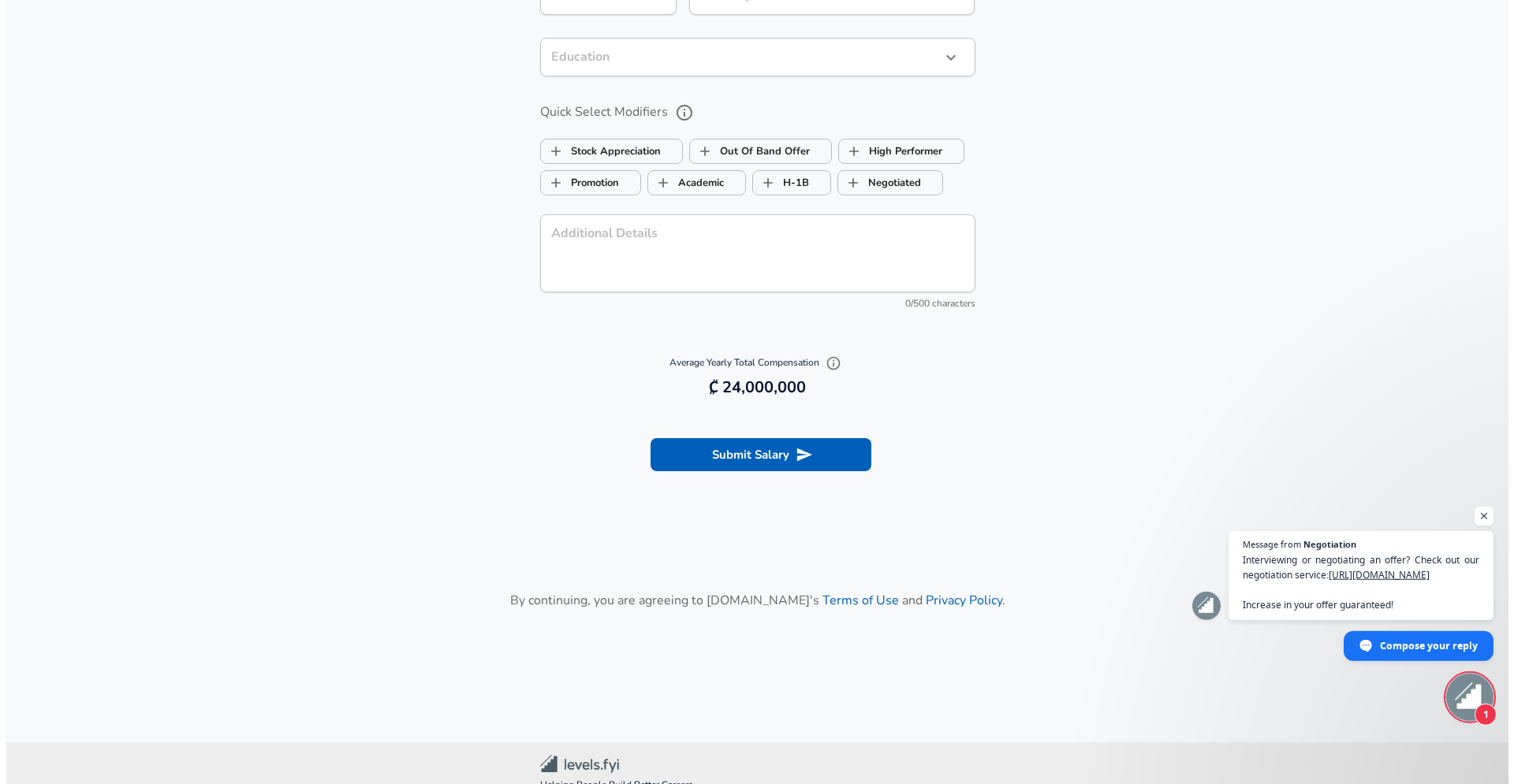
scroll to position [1689, 0]
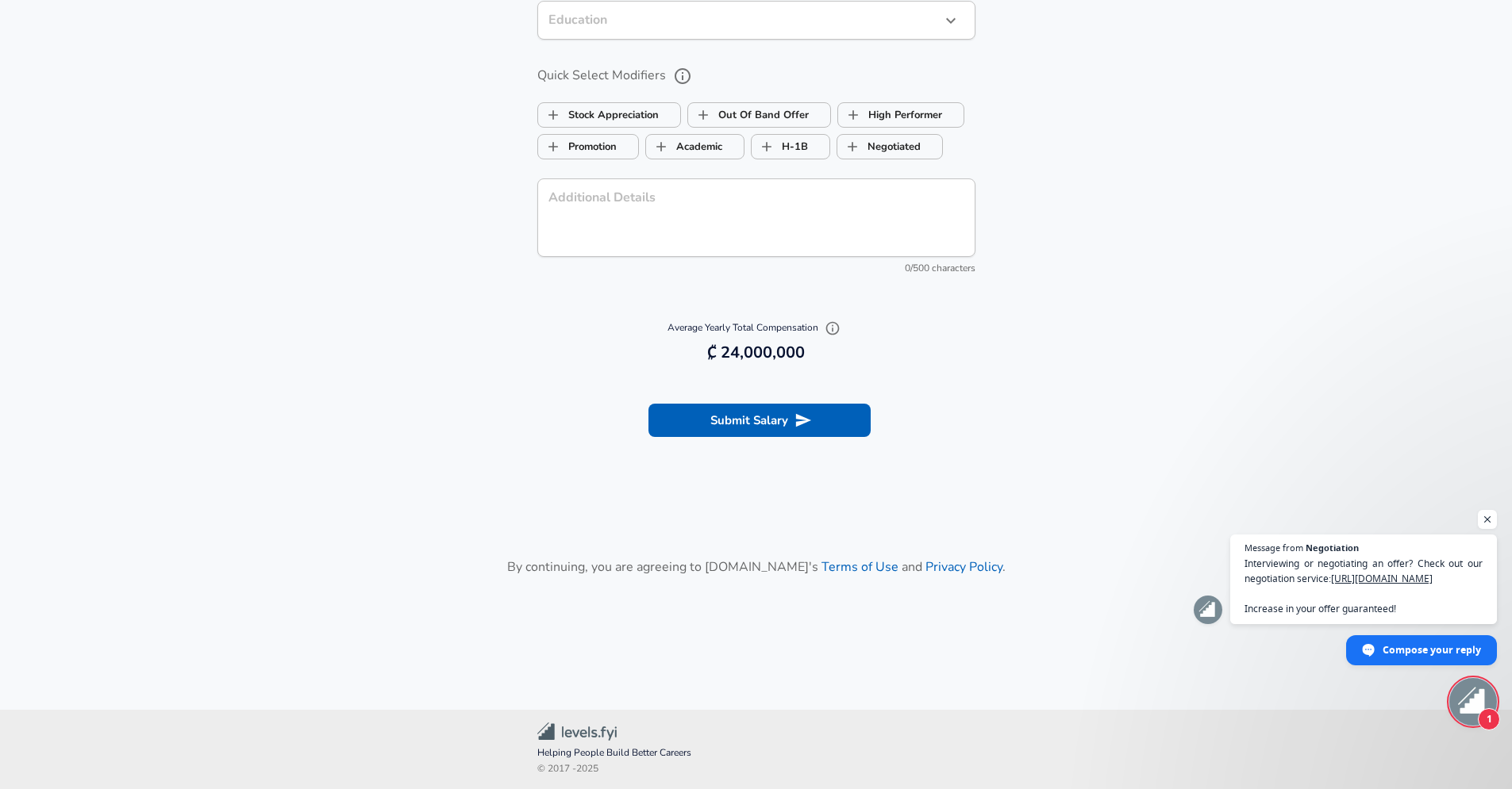
click at [739, 390] on section "Submit Salary" at bounding box center [756, 417] width 1512 height 89
click at [744, 427] on button "Submit Salary" at bounding box center [759, 420] width 222 height 33
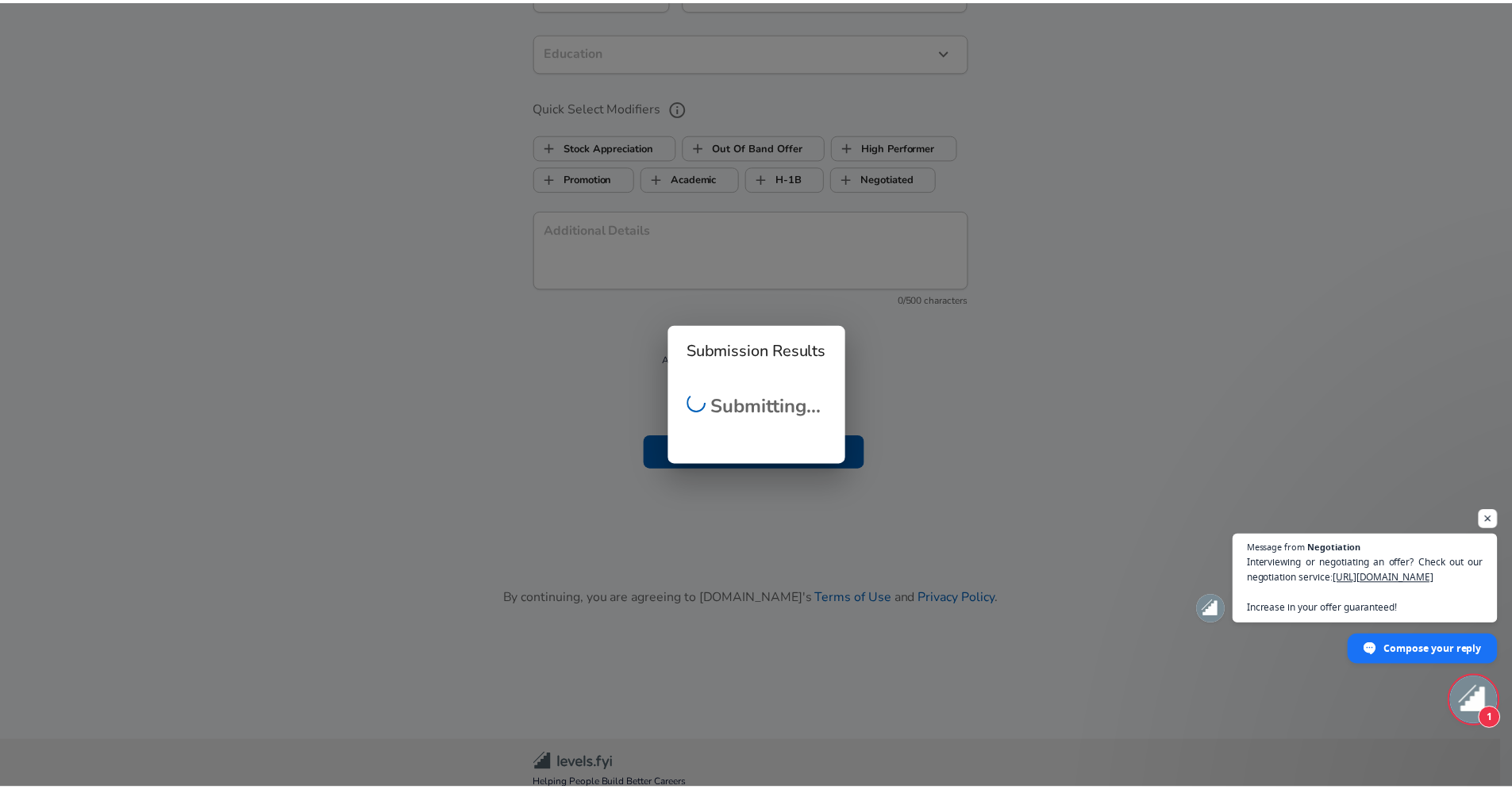
scroll to position [1731, 0]
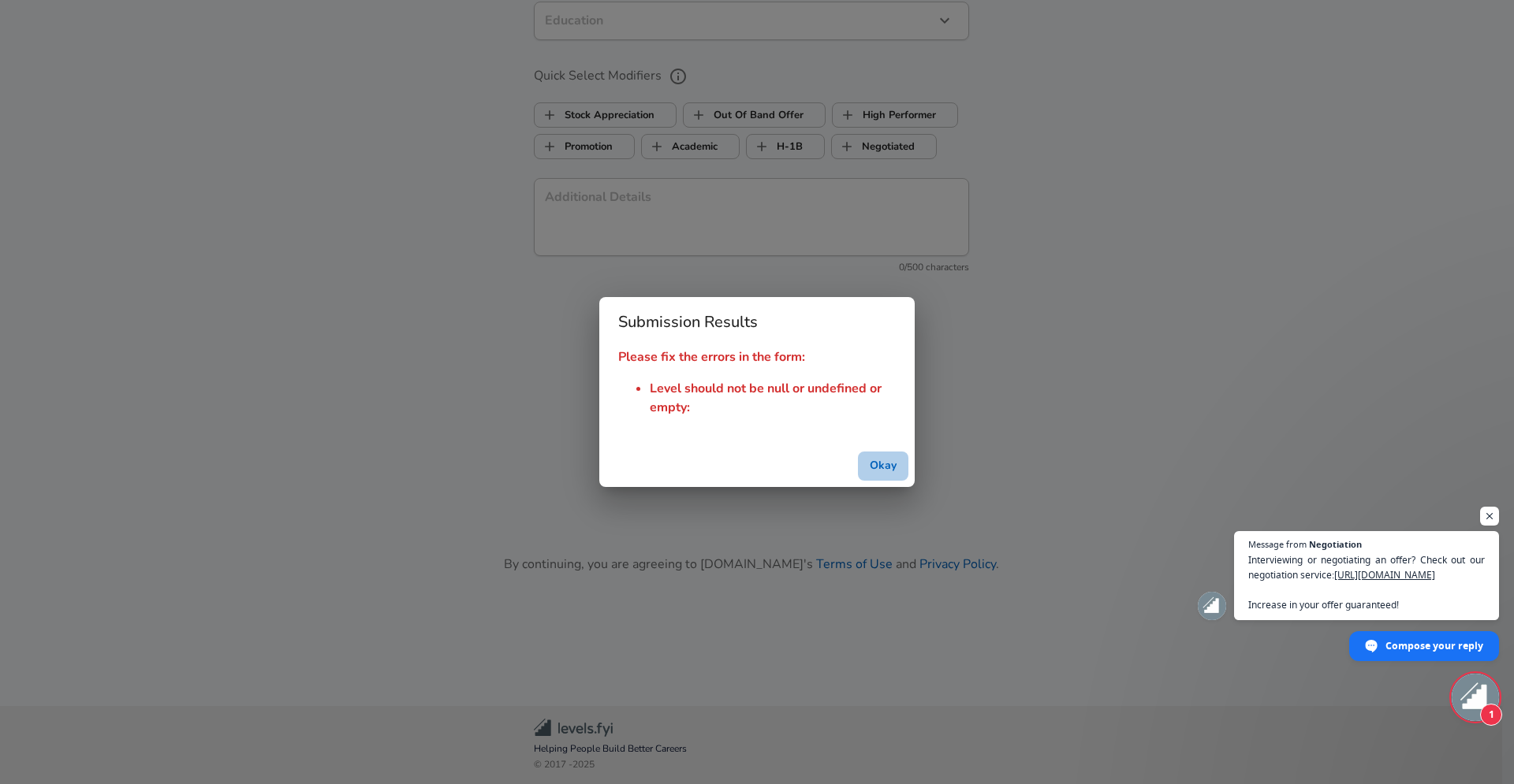
click at [883, 464] on button "Okay" at bounding box center [883, 466] width 51 height 29
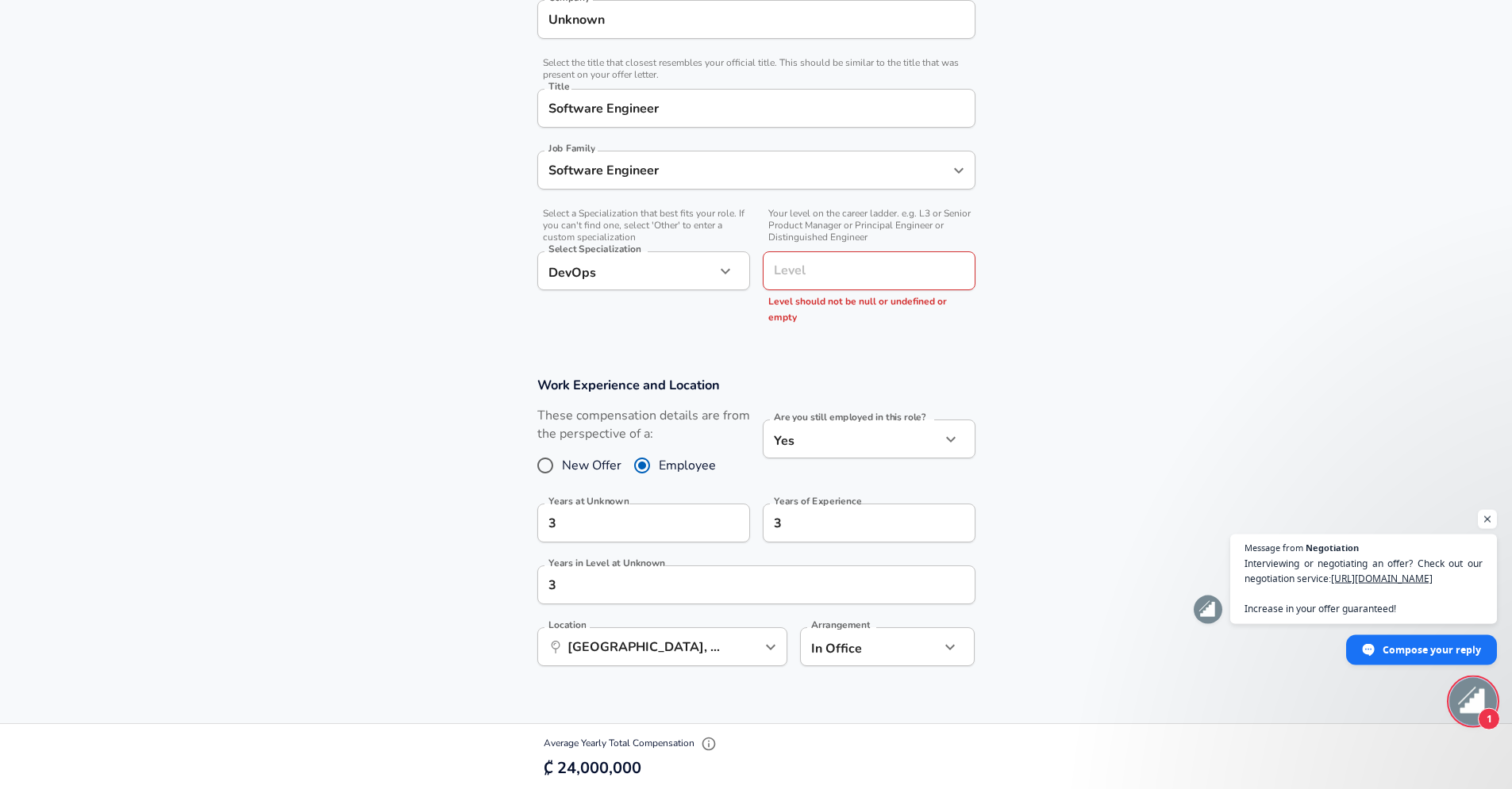
scroll to position [107, 0]
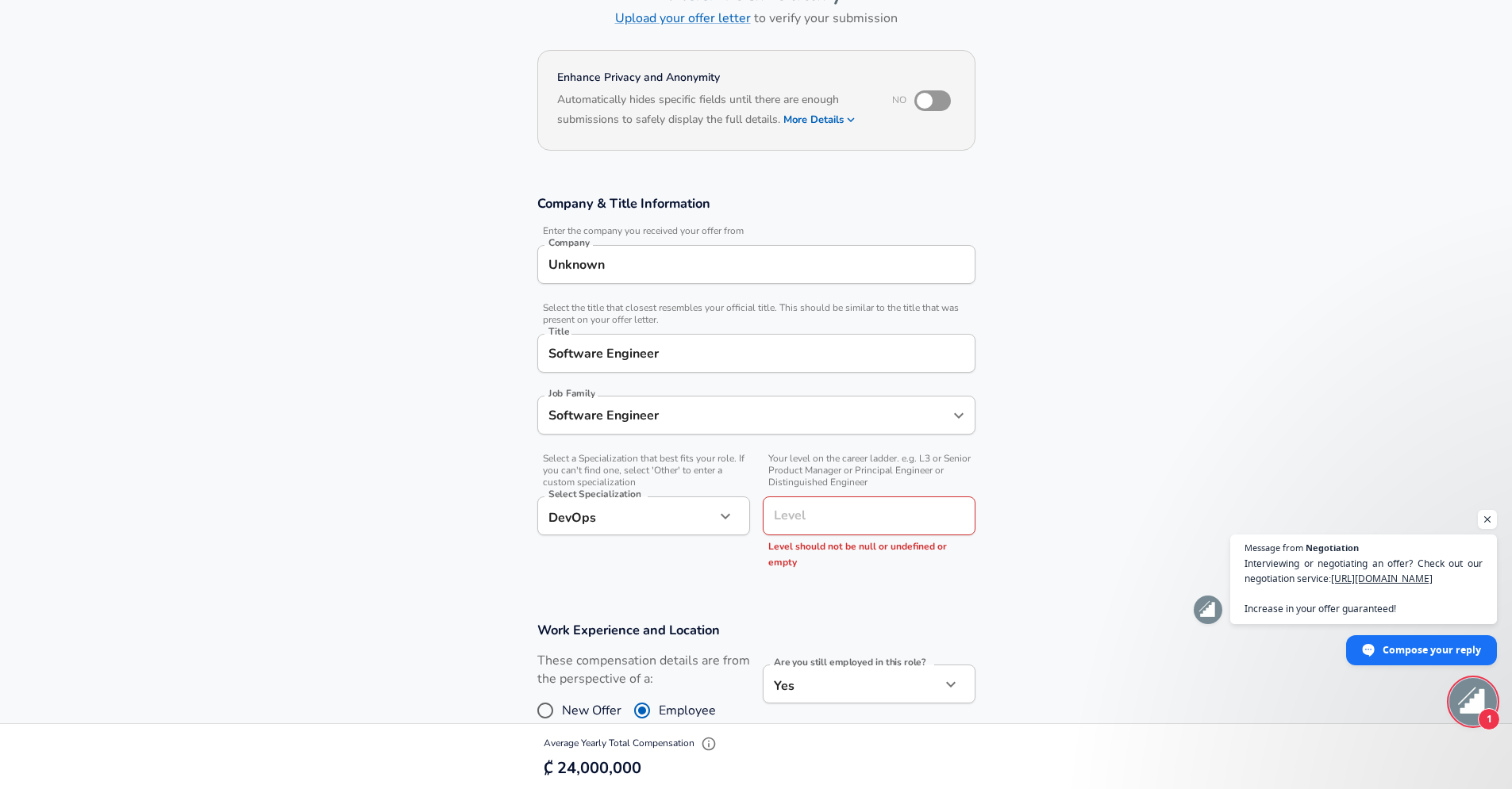
click at [822, 521] on input "Level" at bounding box center [868, 515] width 199 height 24
type input "L3"
click at [1240, 469] on section "Company & Title Information Enter the company you received your offer from Comp…" at bounding box center [756, 389] width 1512 height 427
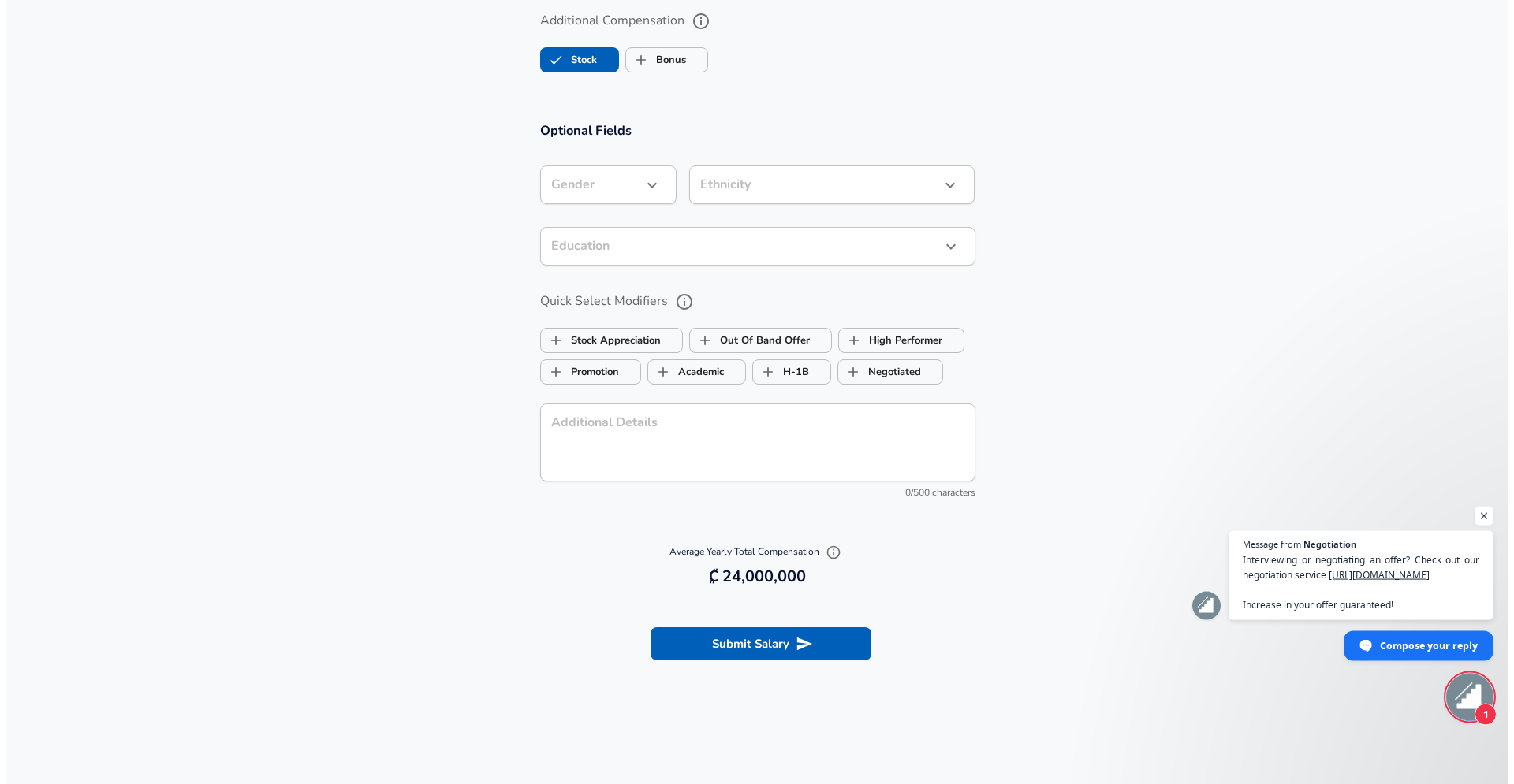
scroll to position [1689, 0]
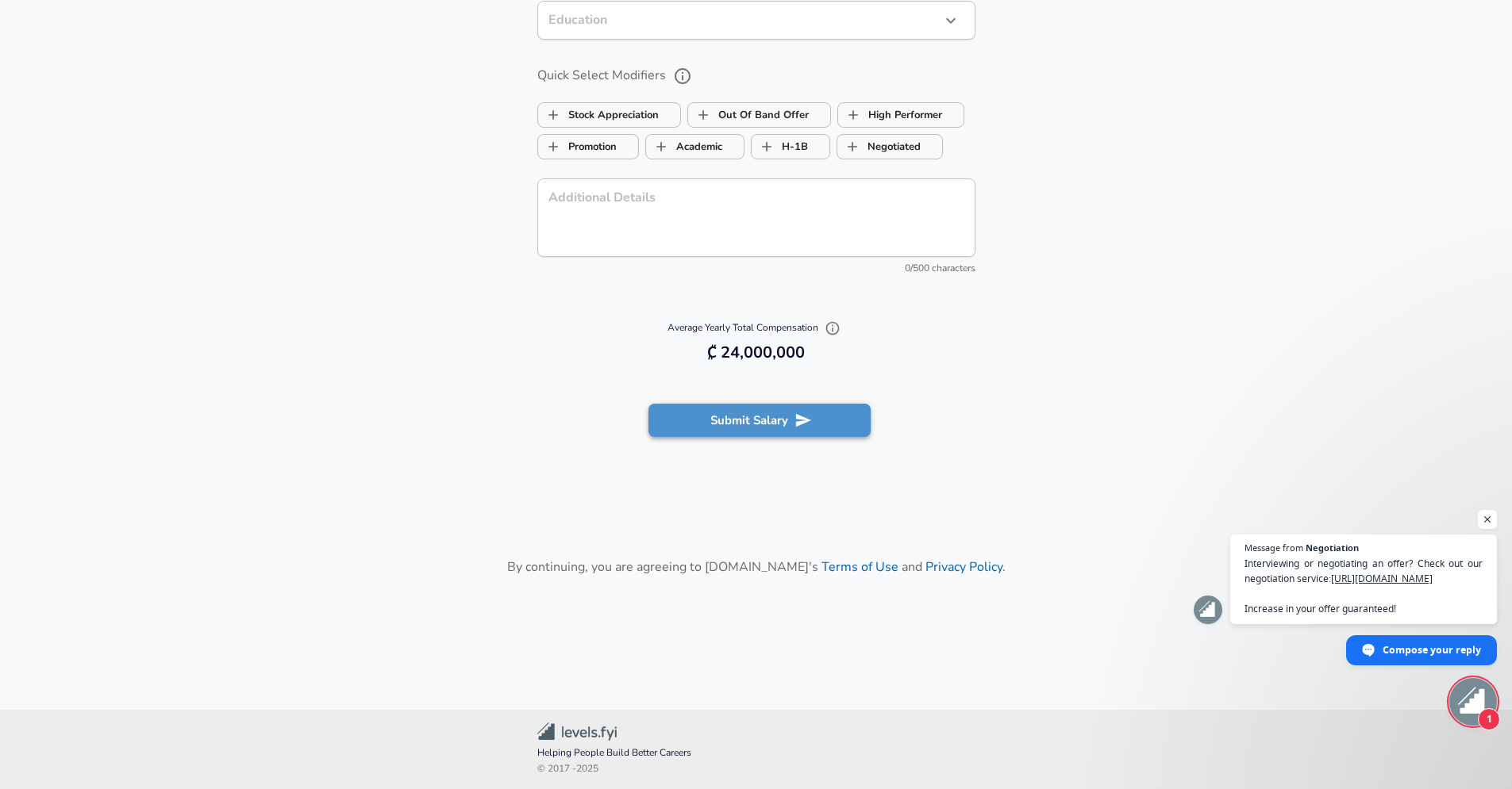
click at [746, 406] on button "Submit Salary" at bounding box center [759, 420] width 222 height 33
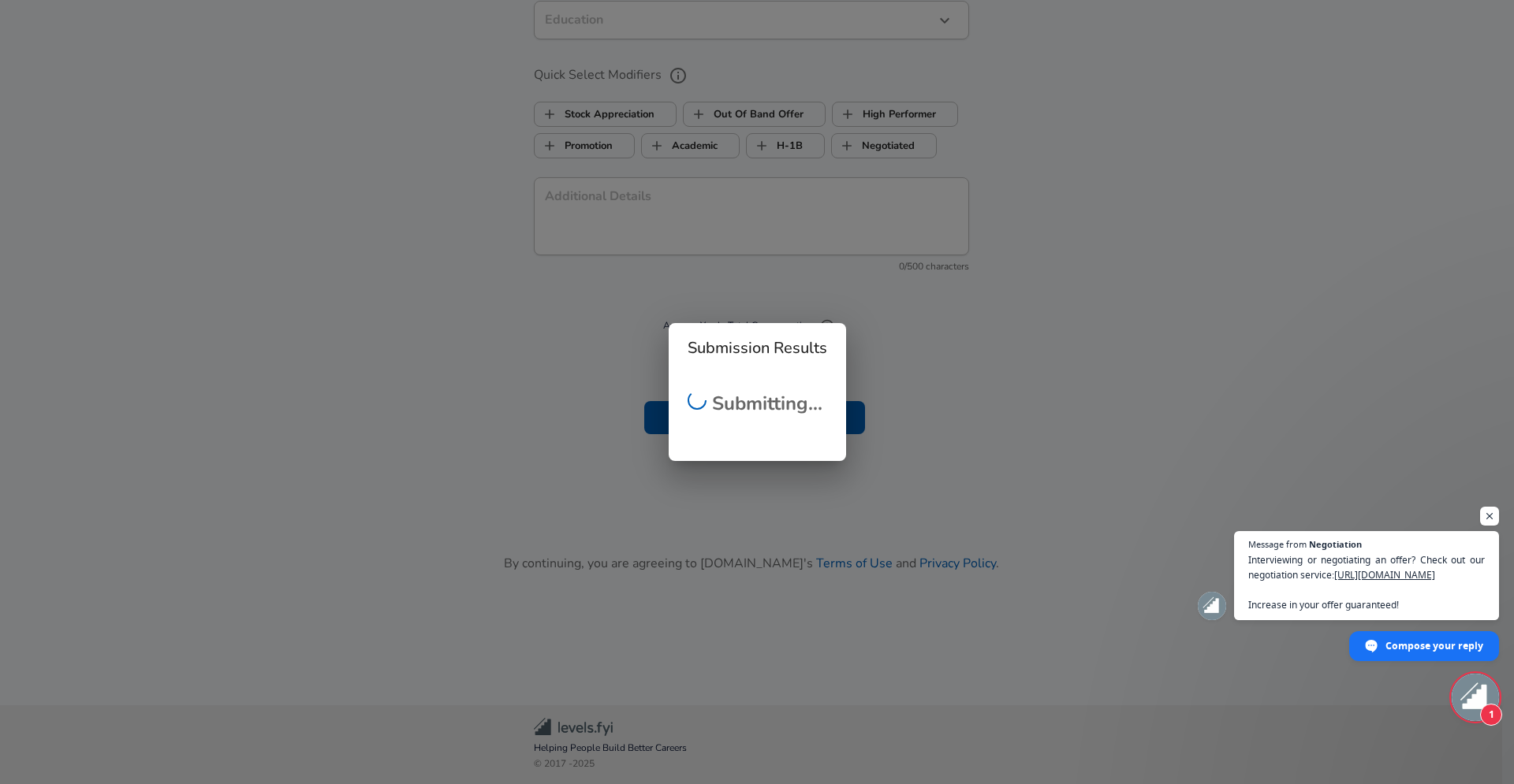
scroll to position [417, 0]
